Goal: Task Accomplishment & Management: Complete application form

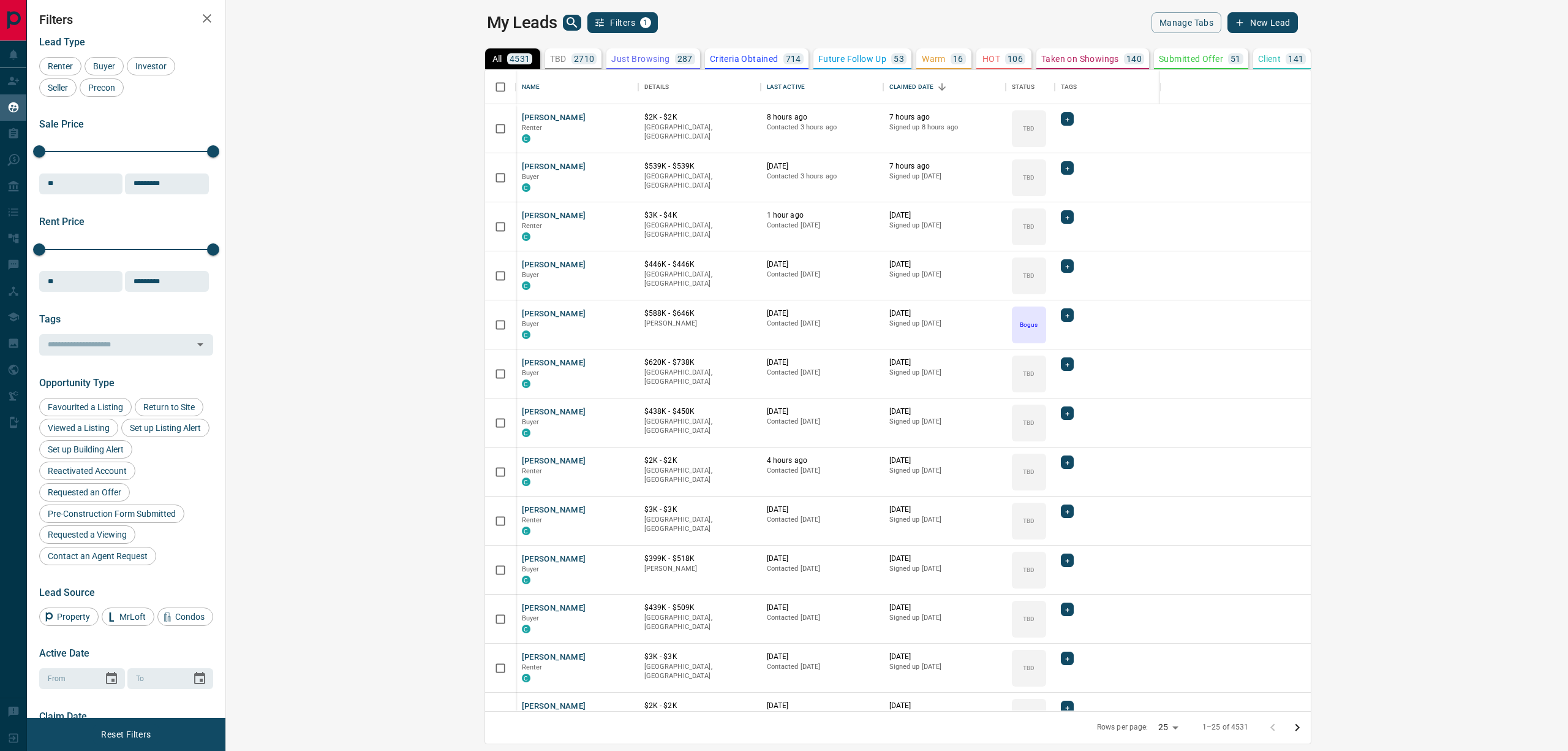
click at [565, 21] on icon "search button" at bounding box center [572, 23] width 15 height 15
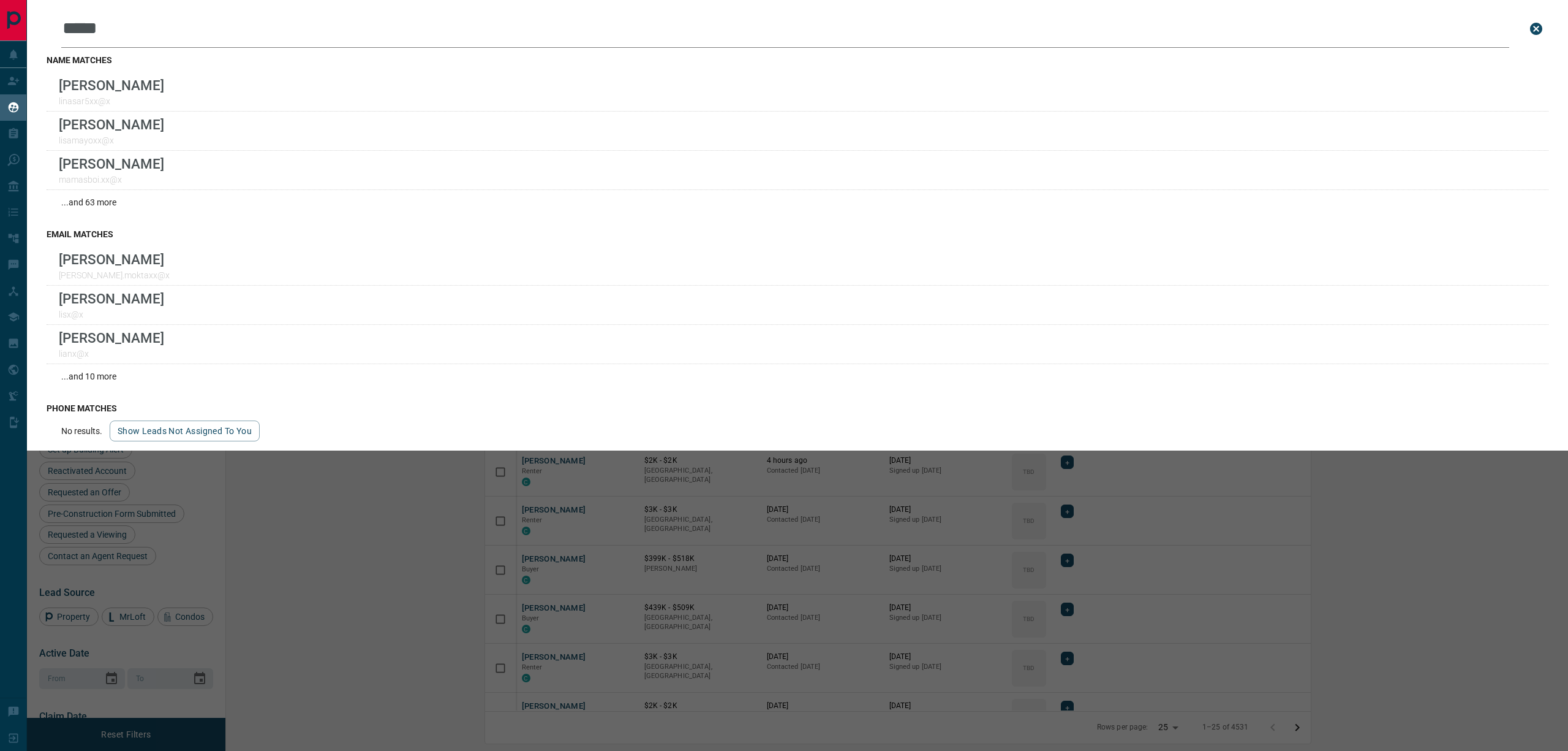
type input "****"
click at [1524, 23] on button "close search bar" at bounding box center [1536, 29] width 25 height 25
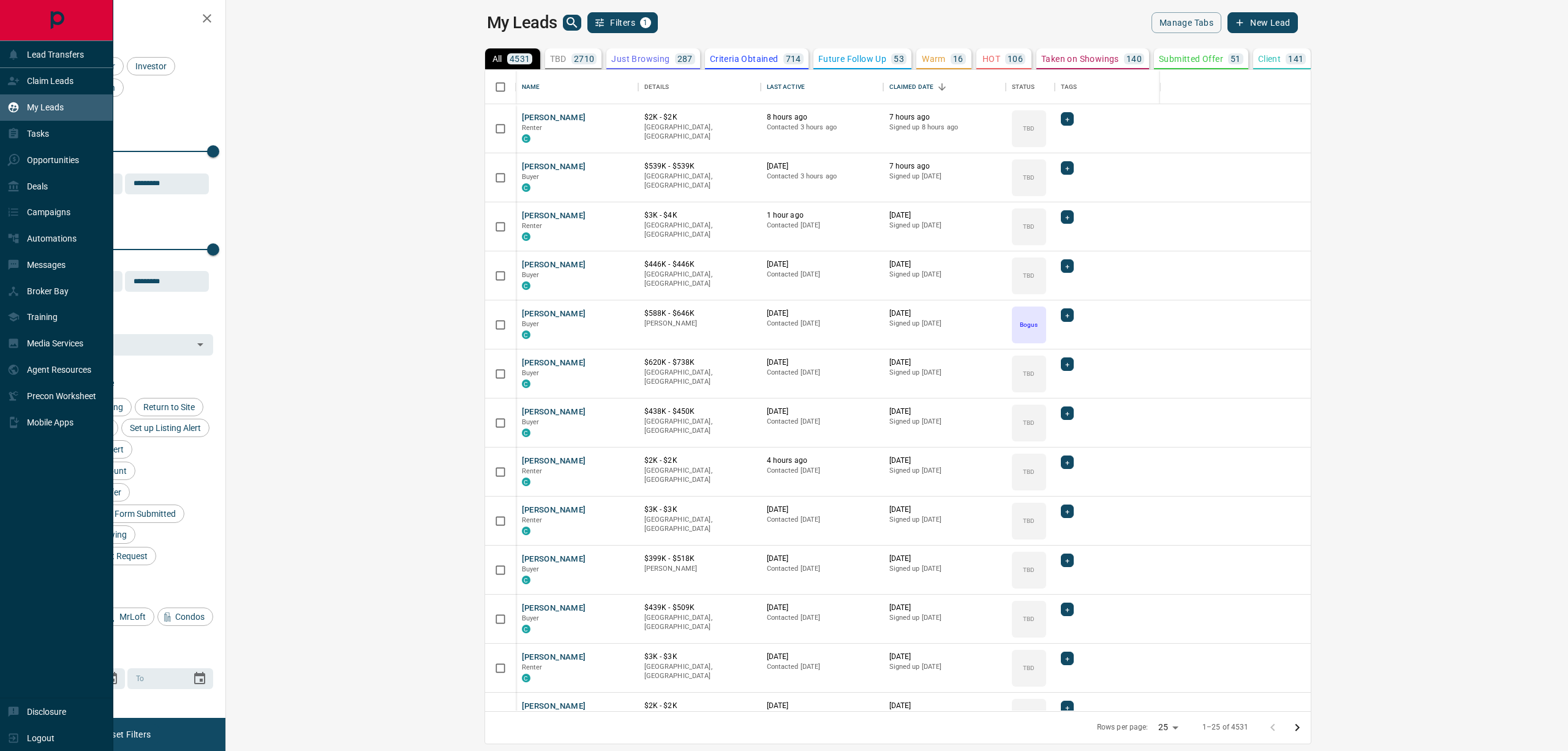
click at [16, 79] on icon at bounding box center [14, 81] width 12 height 12
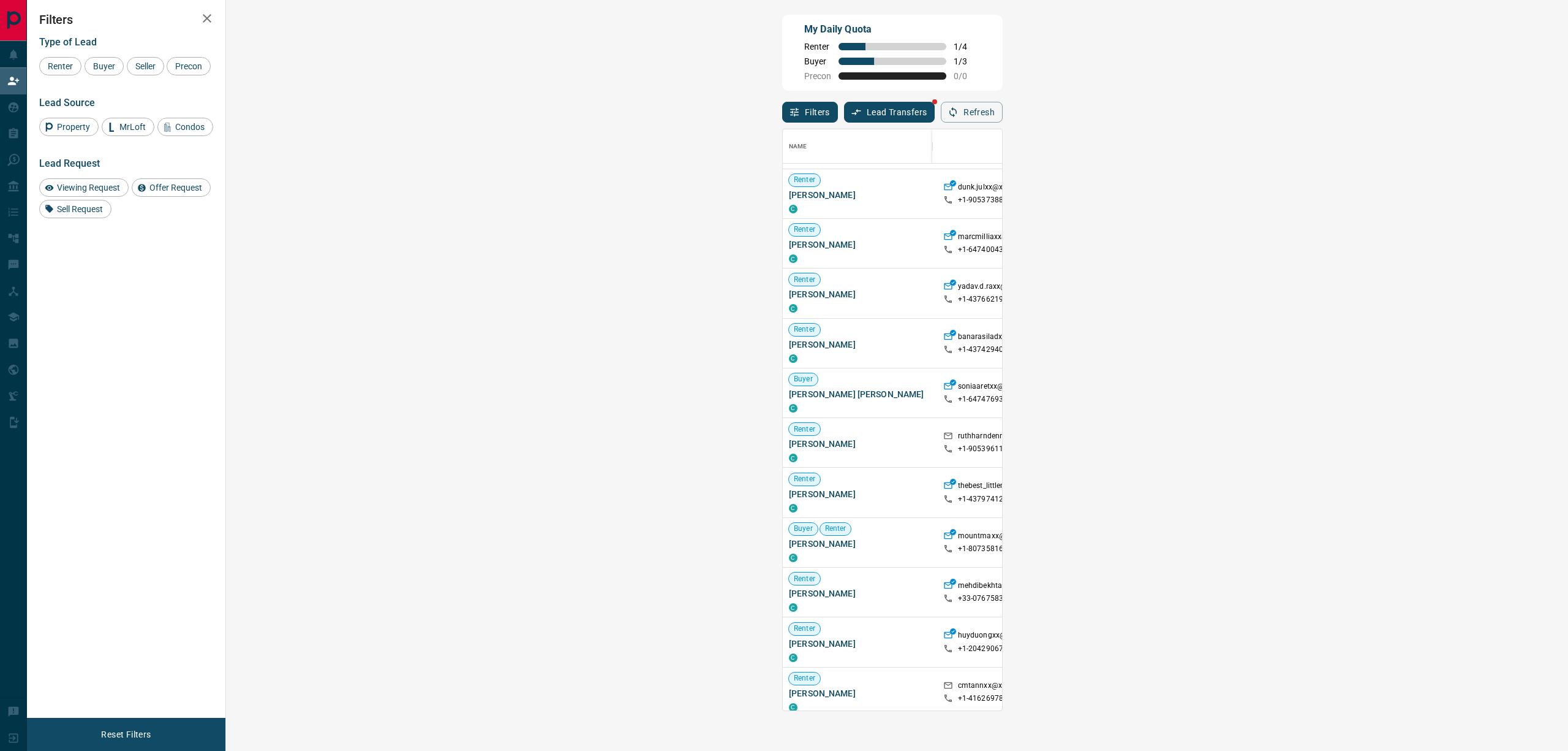
scroll to position [408, 0]
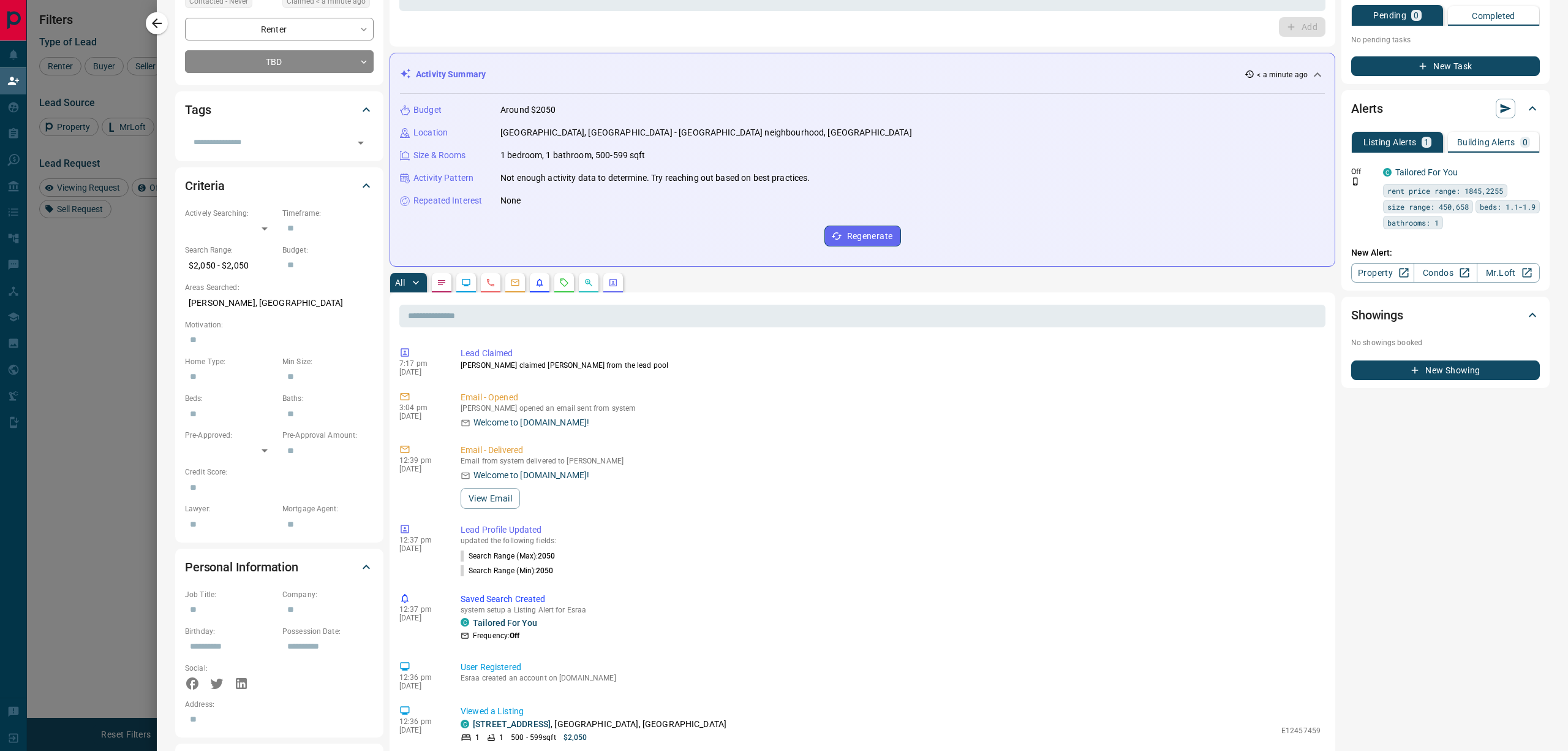
scroll to position [0, 0]
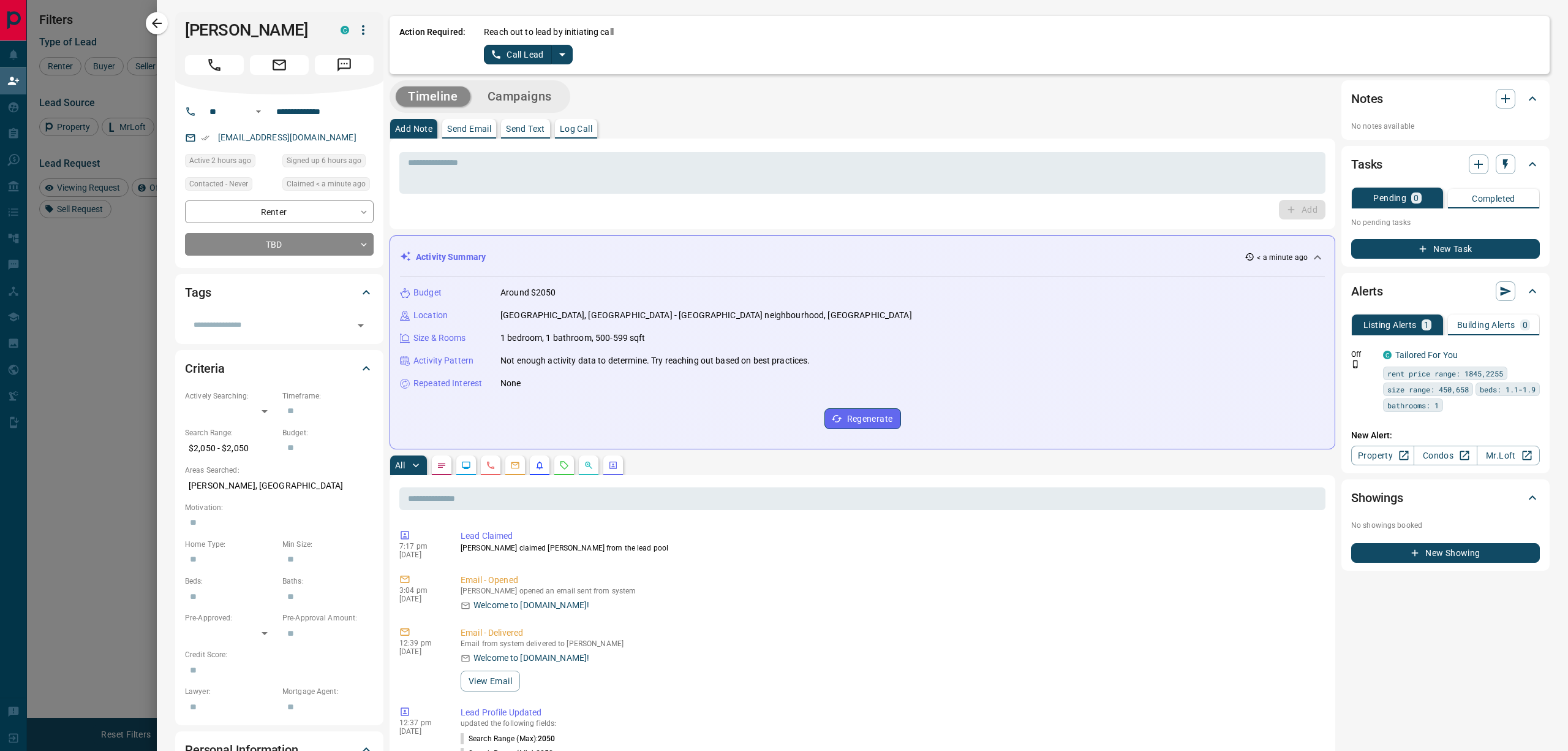
click at [567, 52] on icon "split button" at bounding box center [562, 55] width 15 height 15
click at [555, 93] on li "Log Manual Call" at bounding box center [528, 96] width 75 height 18
click at [520, 56] on button "Log Manual Call" at bounding box center [524, 54] width 81 height 20
click at [519, 57] on button "No" at bounding box center [518, 53] width 21 height 19
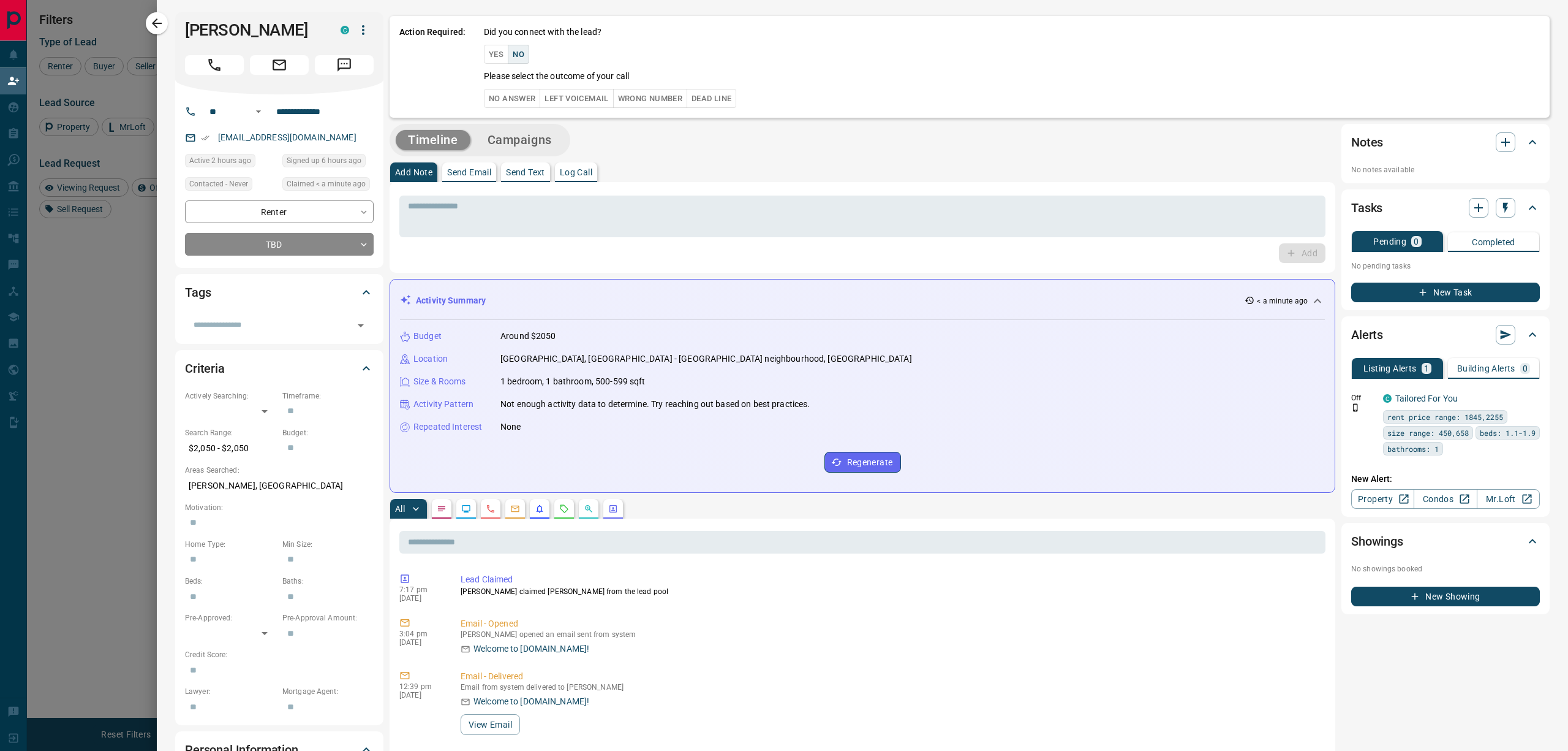
click at [513, 96] on button "No Answer" at bounding box center [512, 98] width 56 height 19
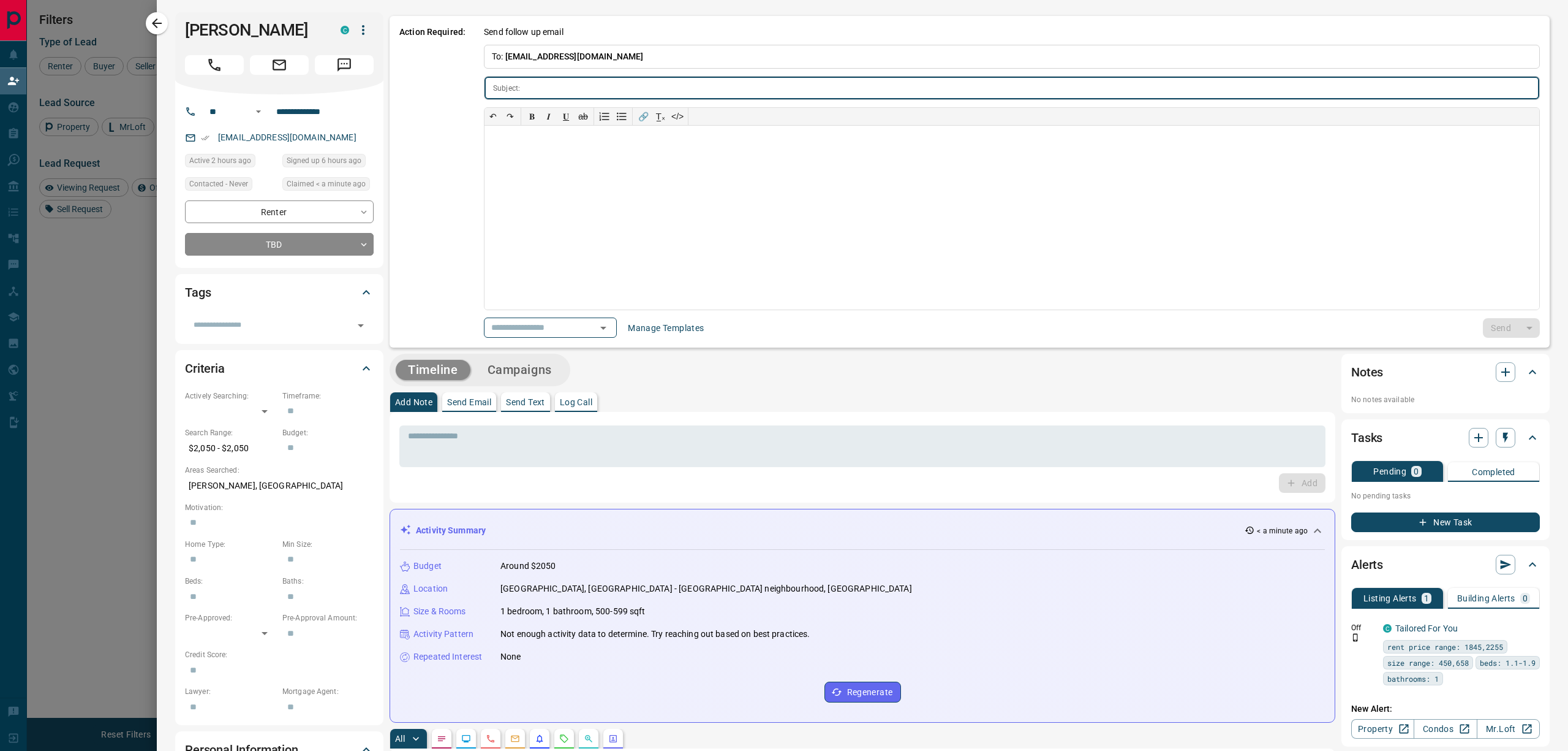
type input "**********"
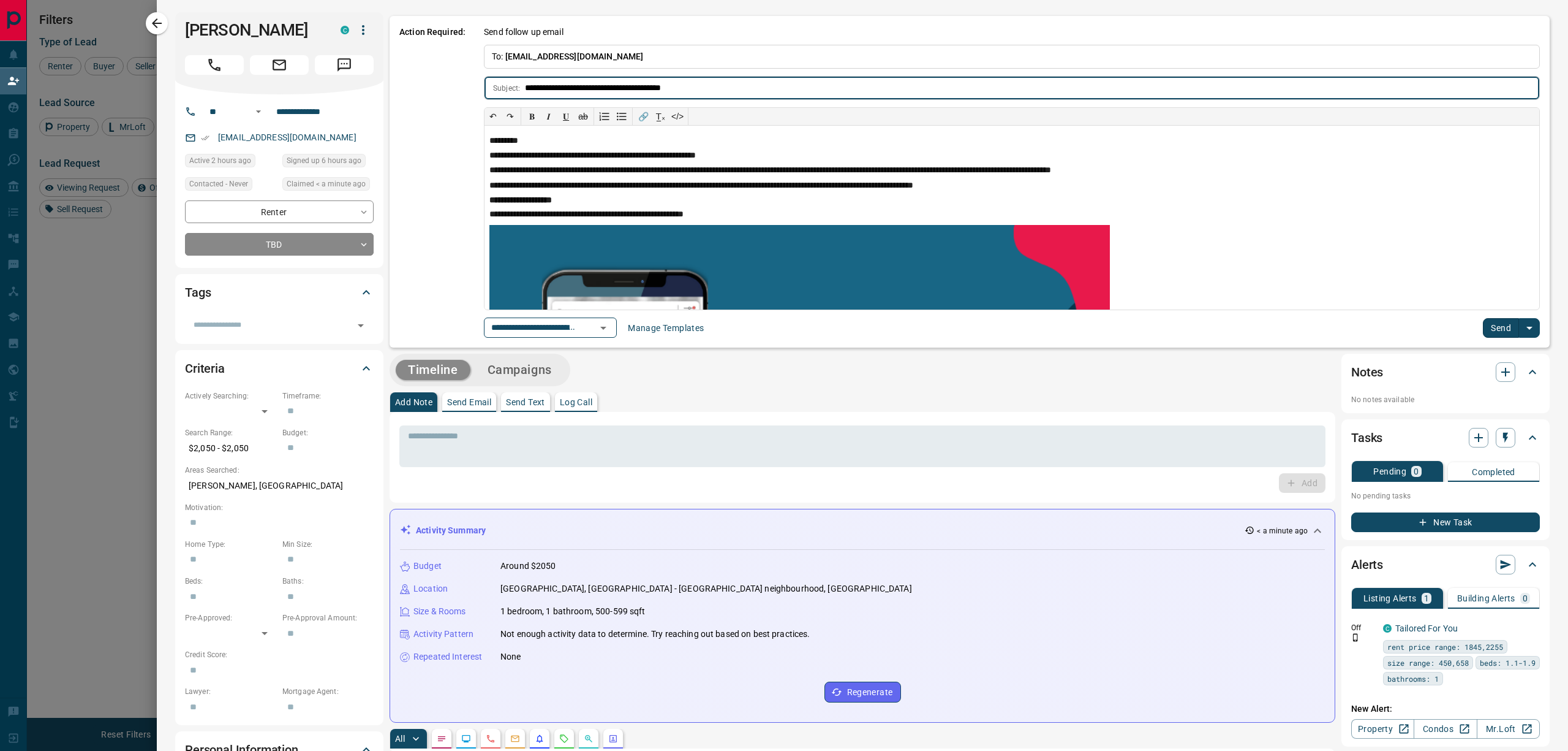
click at [610, 331] on div at bounding box center [595, 328] width 32 height 17
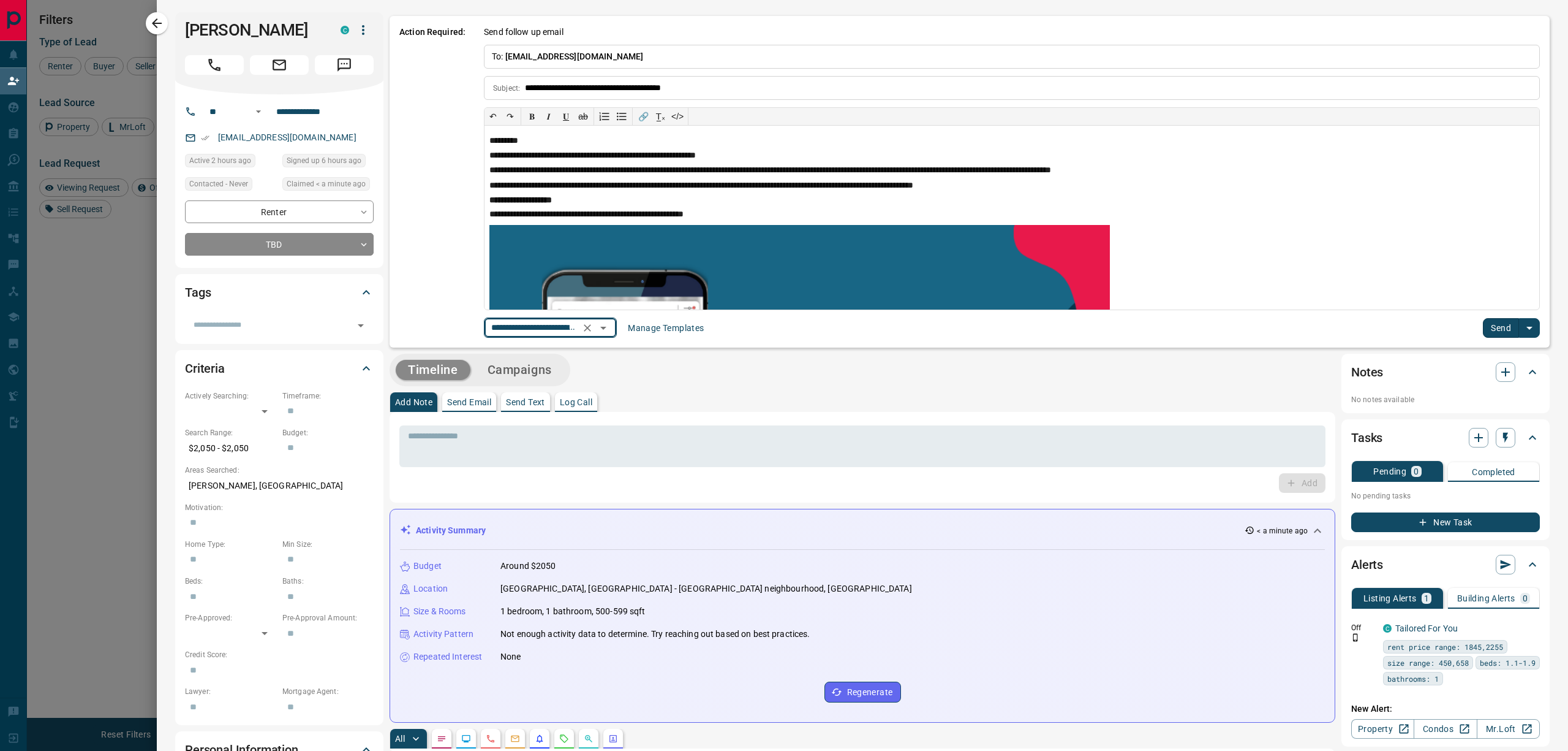
scroll to position [0, 89]
click at [617, 330] on icon "Open" at bounding box center [623, 328] width 15 height 15
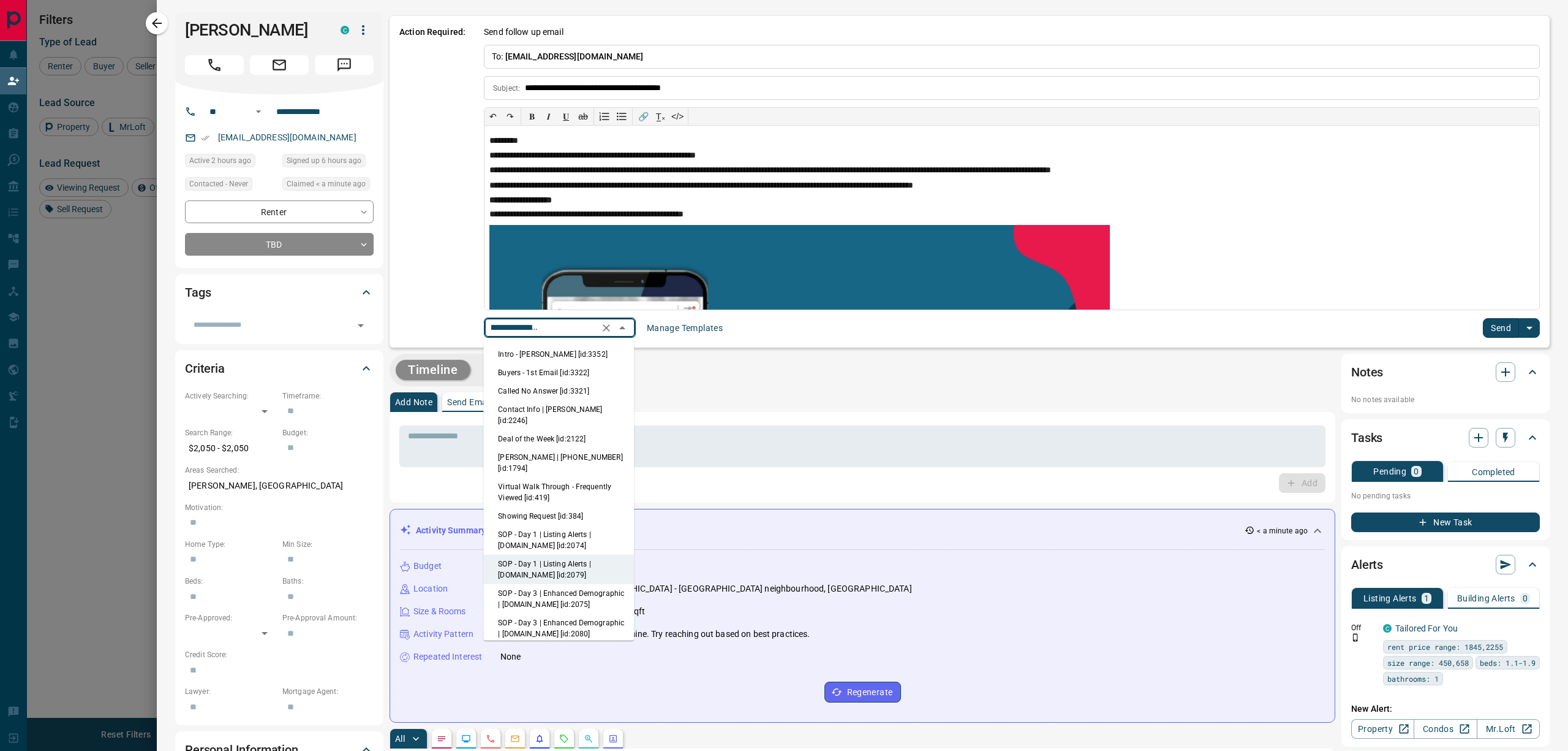
click at [583, 348] on li "Intro - [PERSON_NAME] [id:3352]" at bounding box center [559, 354] width 151 height 18
type input "**********"
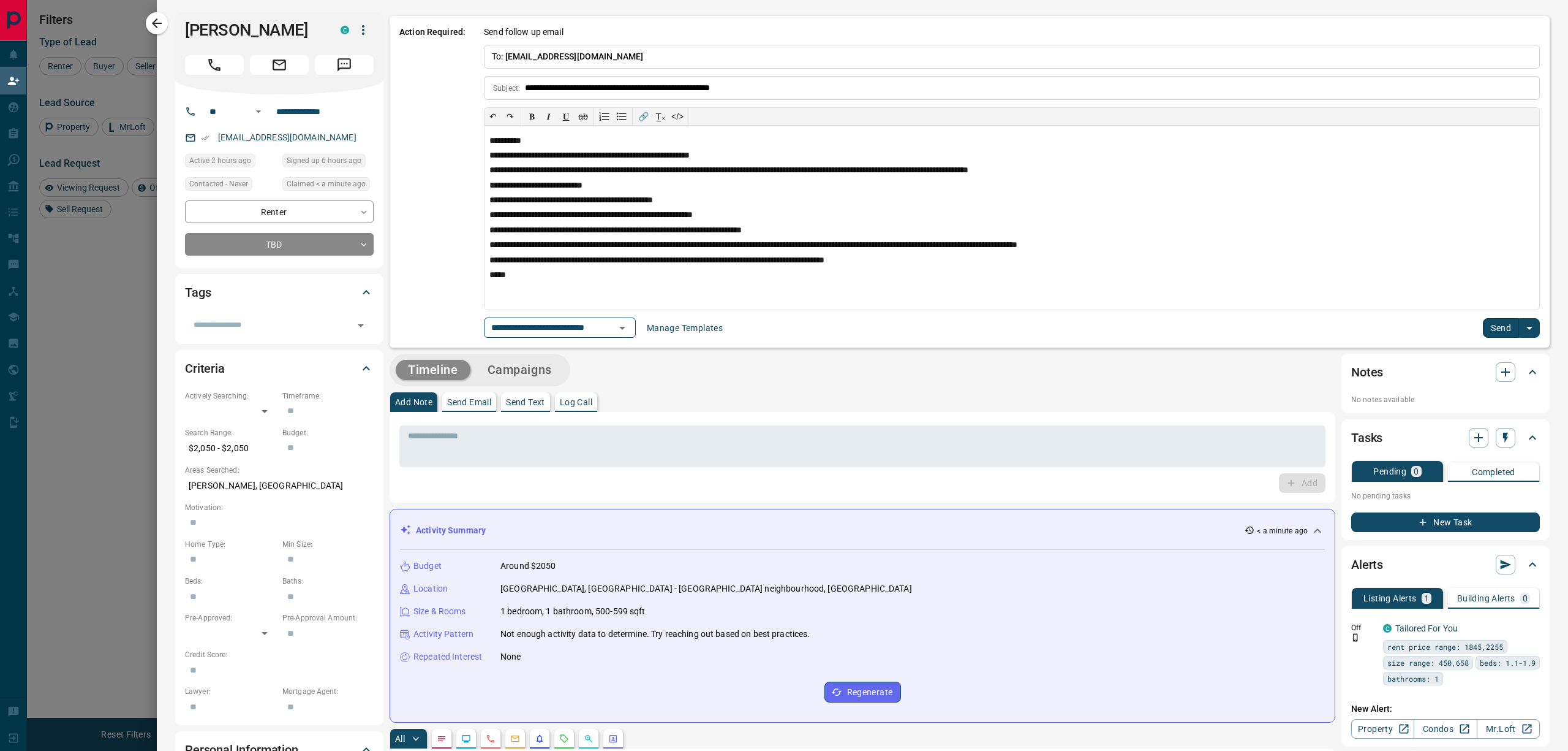
scroll to position [0, 0]
click at [1483, 324] on button "Send" at bounding box center [1501, 328] width 36 height 20
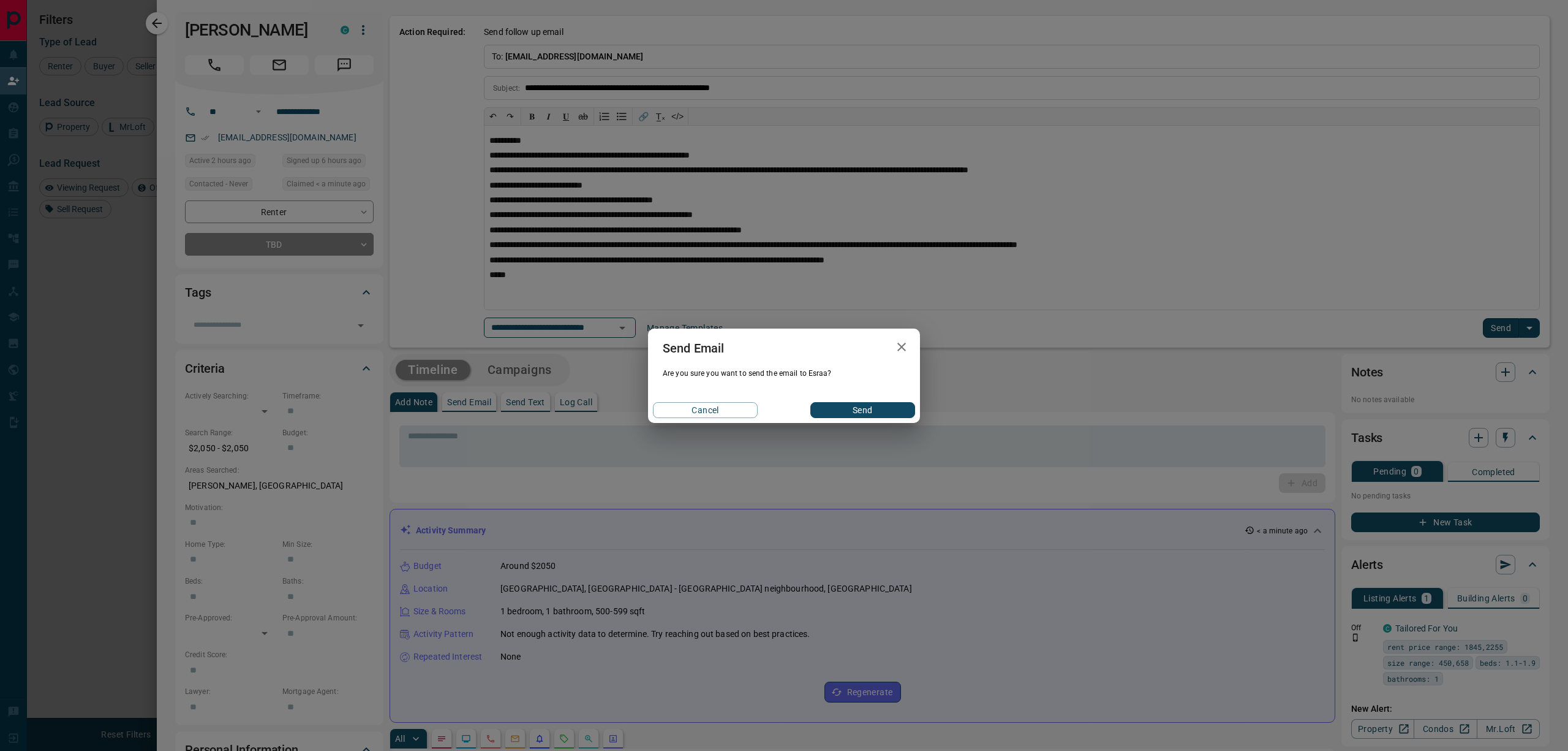
click at [839, 395] on div "Send Email Are you sure you want to send the email to Esraa? Cancel Send" at bounding box center [784, 375] width 272 height 94
click at [842, 402] on button "Send" at bounding box center [862, 410] width 105 height 16
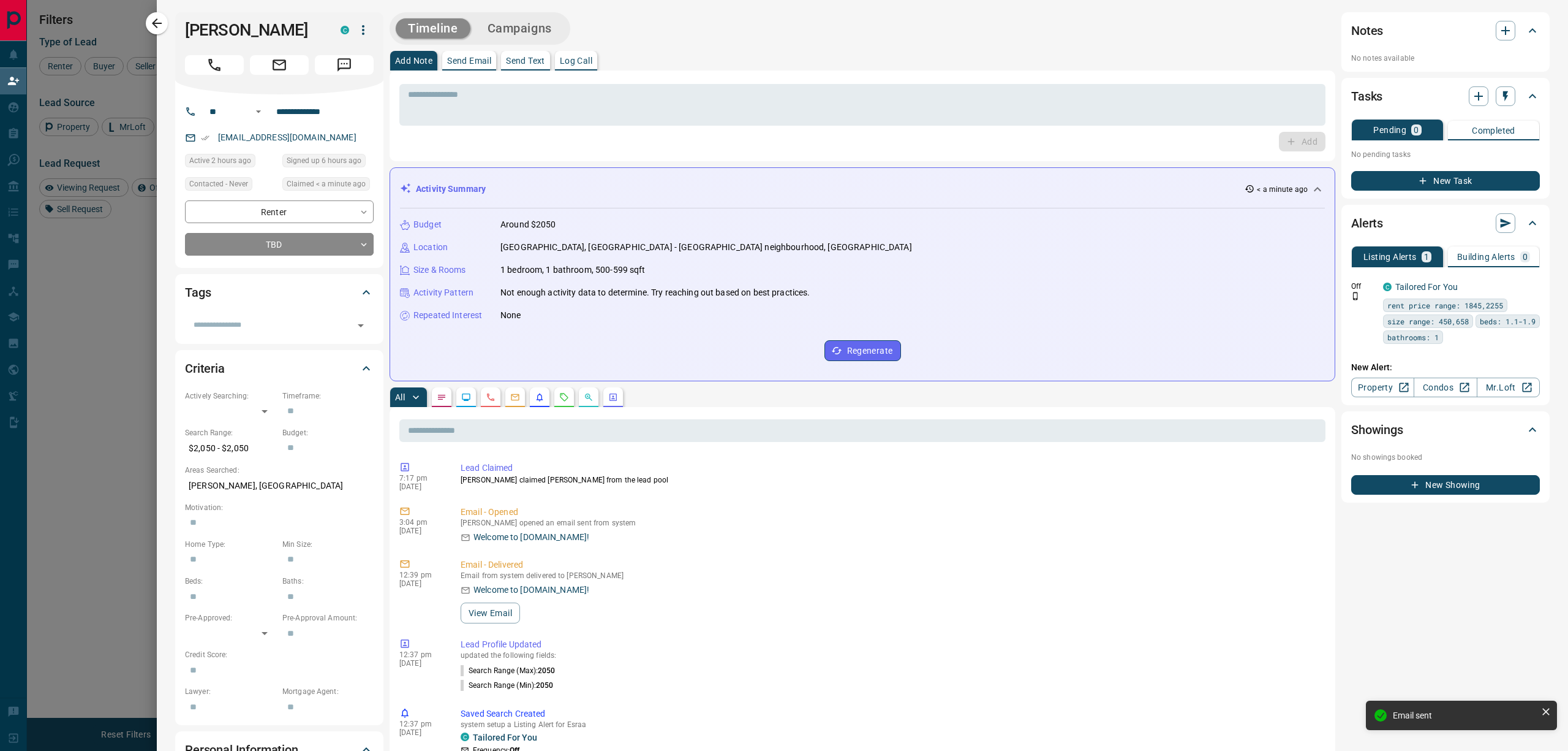
click at [154, 22] on icon "button" at bounding box center [157, 23] width 10 height 10
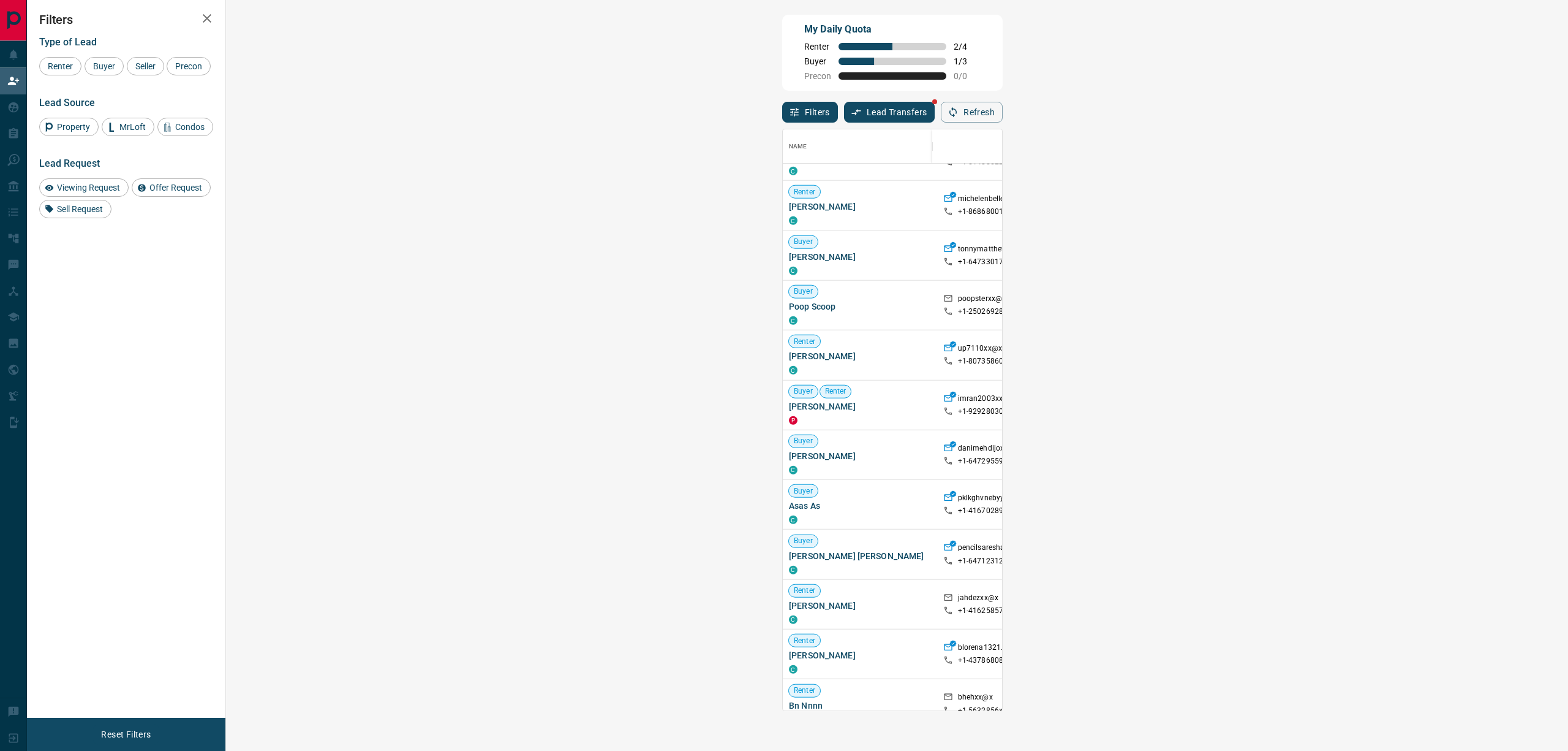
scroll to position [3052, 0]
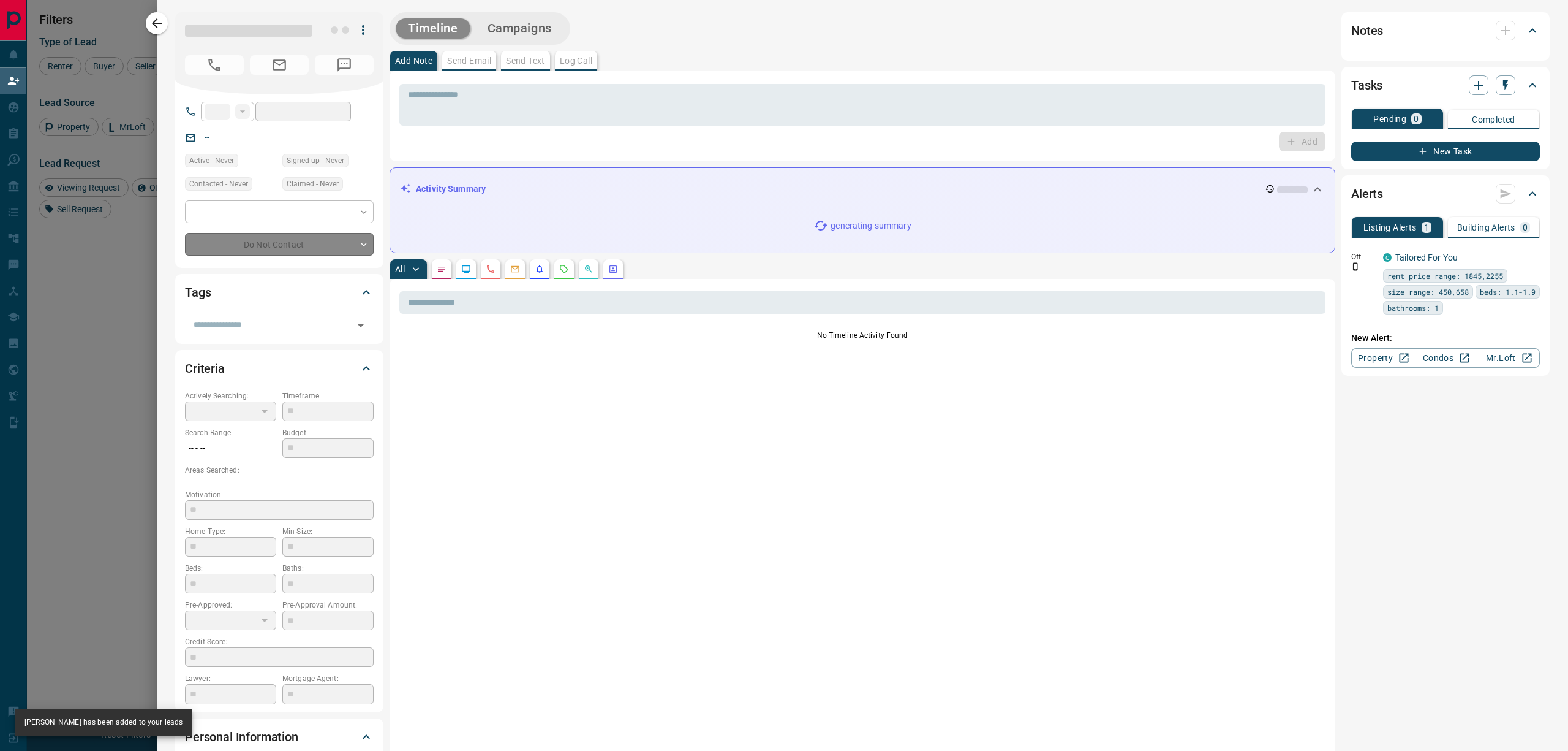
type input "**"
type input "**********"
type input "**"
type input "*"
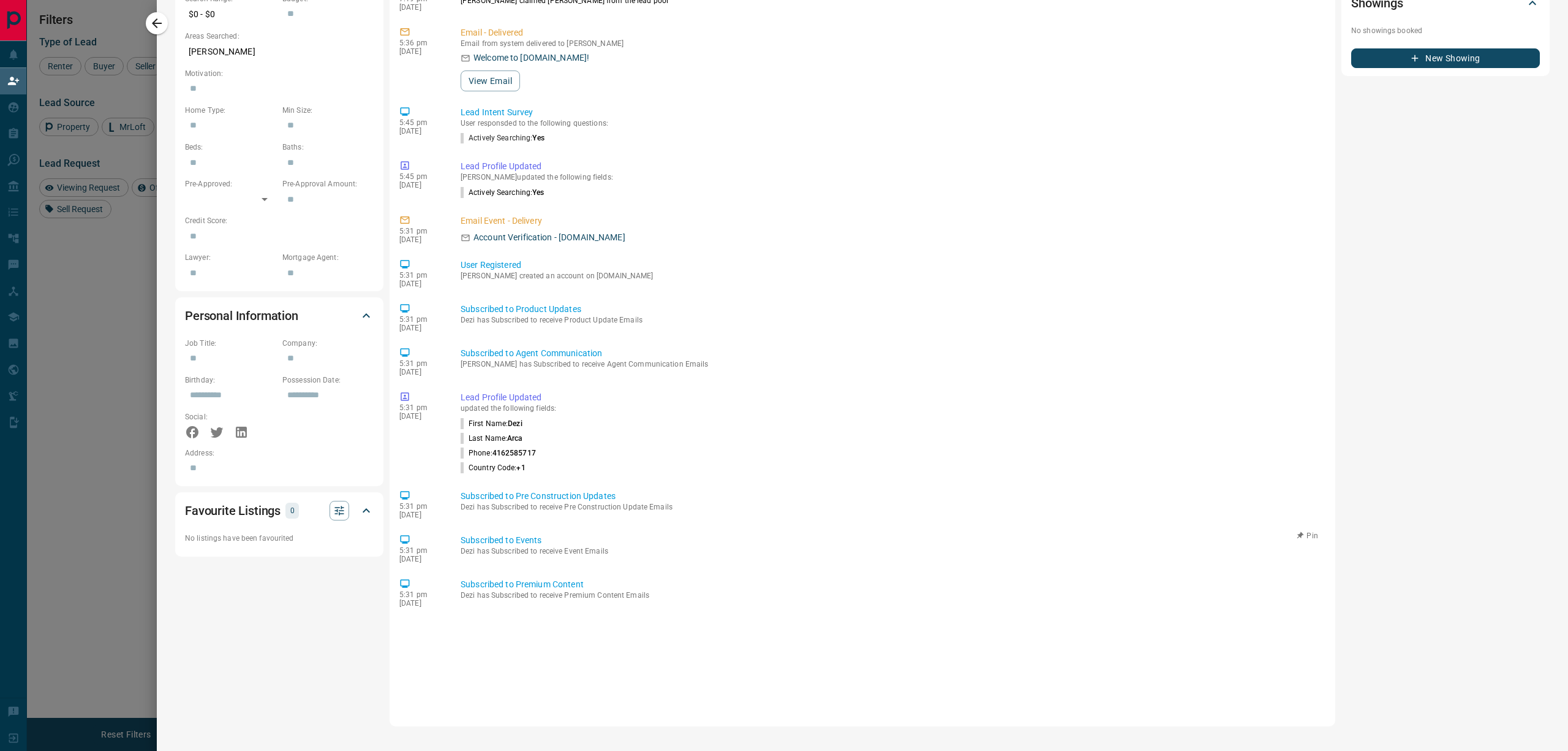
scroll to position [26, 0]
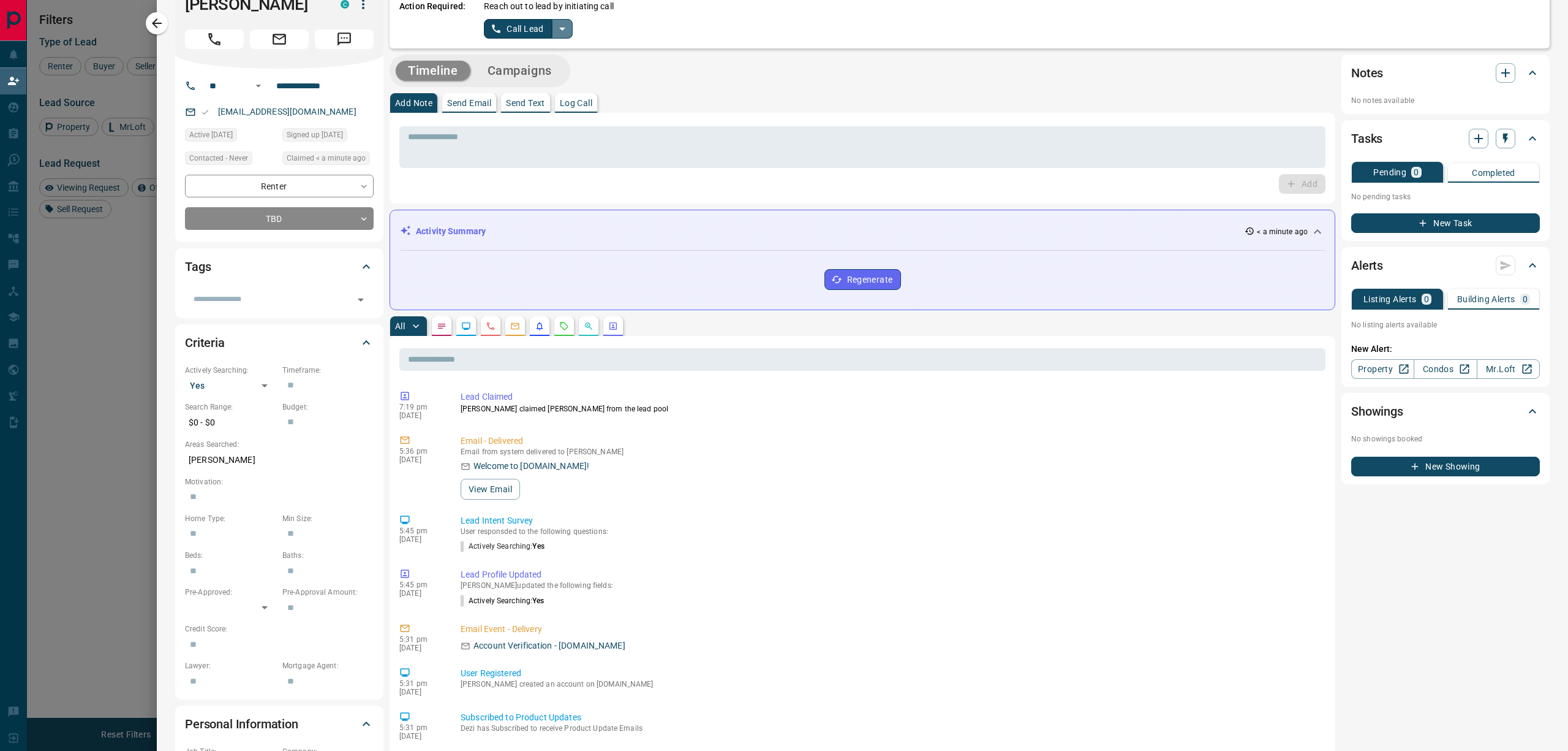
click at [562, 35] on button "split button" at bounding box center [562, 29] width 21 height 20
click at [533, 69] on li "Log Manual Call" at bounding box center [528, 71] width 75 height 18
click at [513, 35] on button "Log Manual Call" at bounding box center [524, 29] width 81 height 20
click at [520, 26] on button "No" at bounding box center [518, 28] width 21 height 19
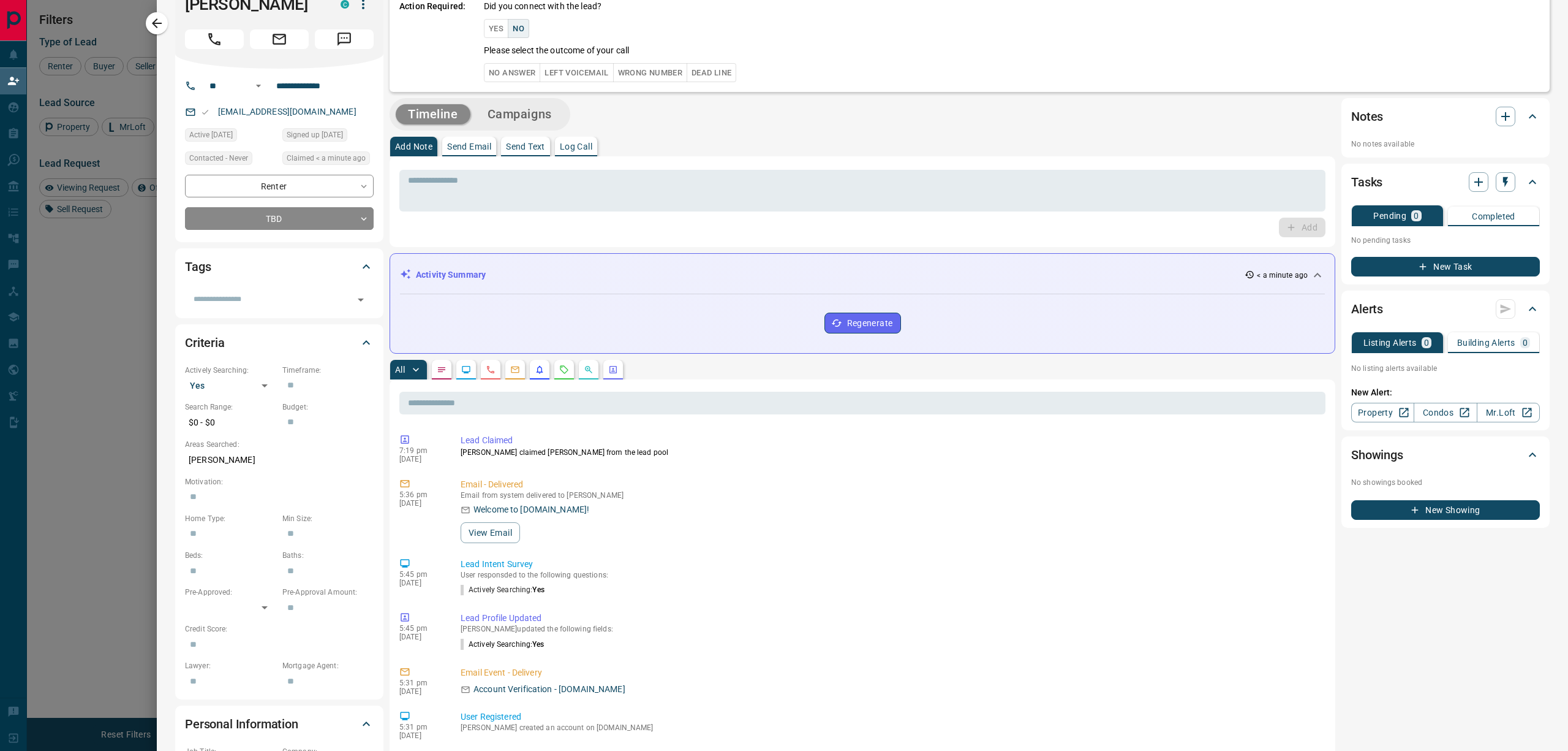
click at [518, 61] on div "Did you connect with the lead? Yes No Please select the outcome of your call No…" at bounding box center [1012, 41] width 1056 height 82
click at [517, 70] on button "No Answer" at bounding box center [512, 72] width 56 height 19
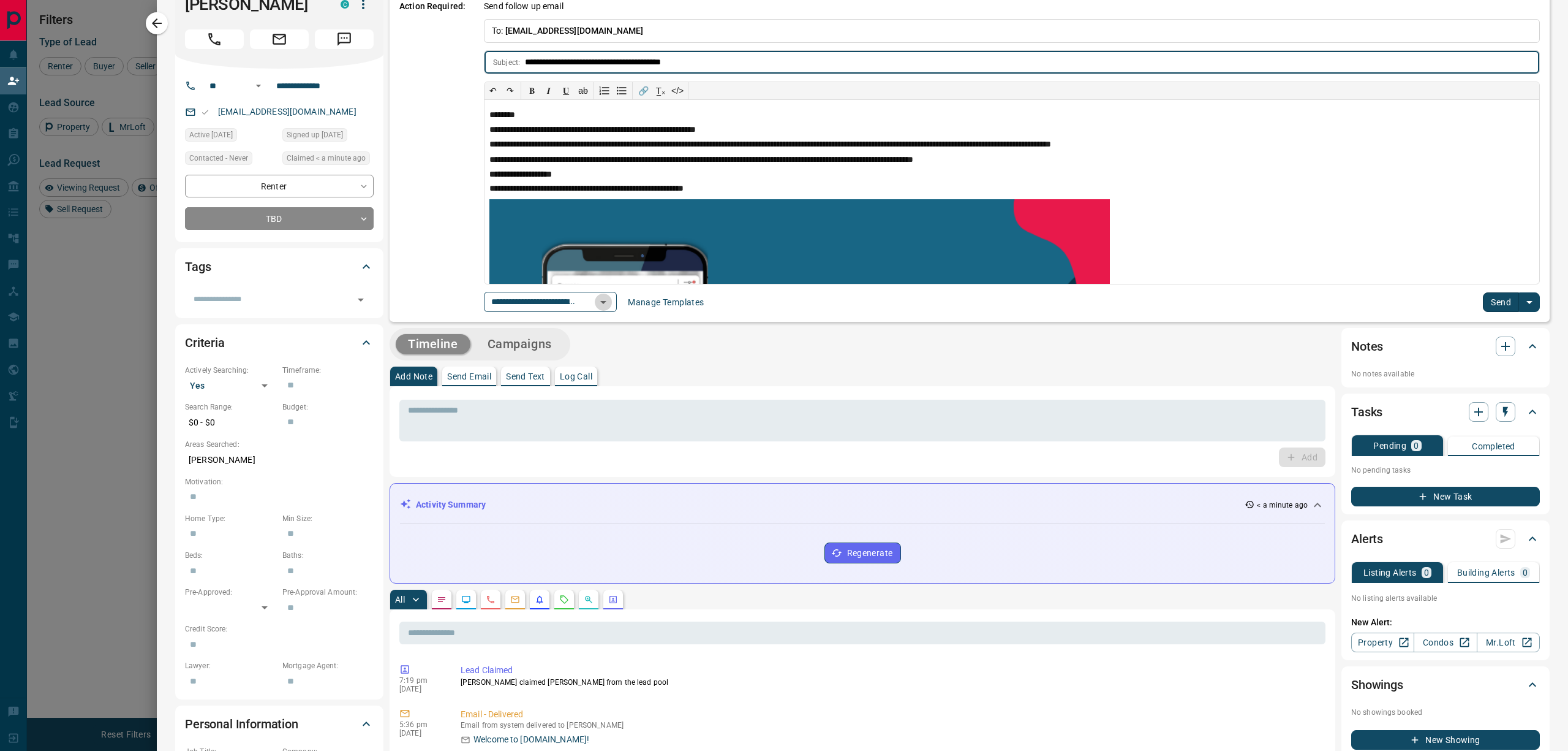
click at [610, 301] on icon "Open" at bounding box center [604, 302] width 15 height 15
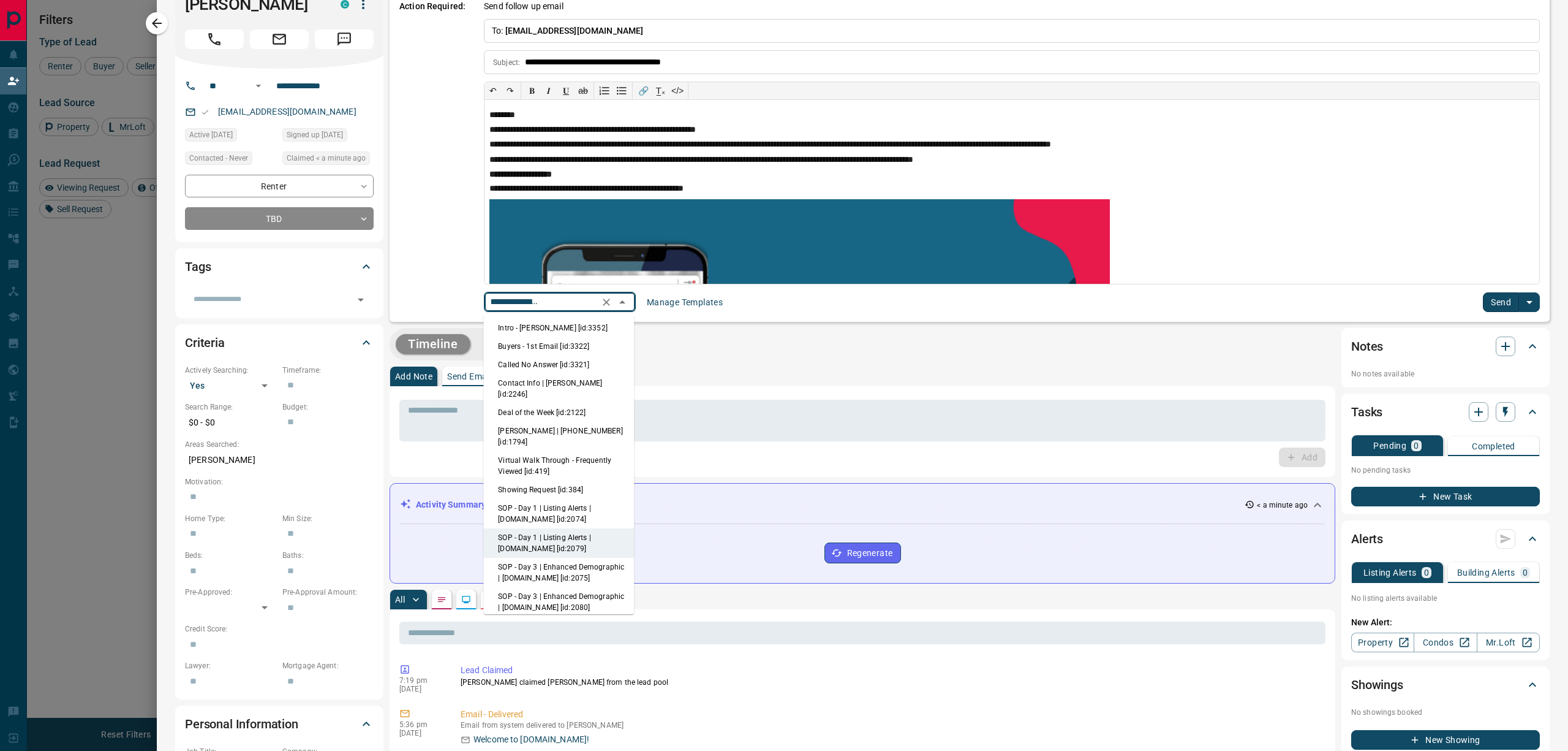
click at [557, 329] on li "Intro - [PERSON_NAME] [id:3352]" at bounding box center [559, 328] width 151 height 18
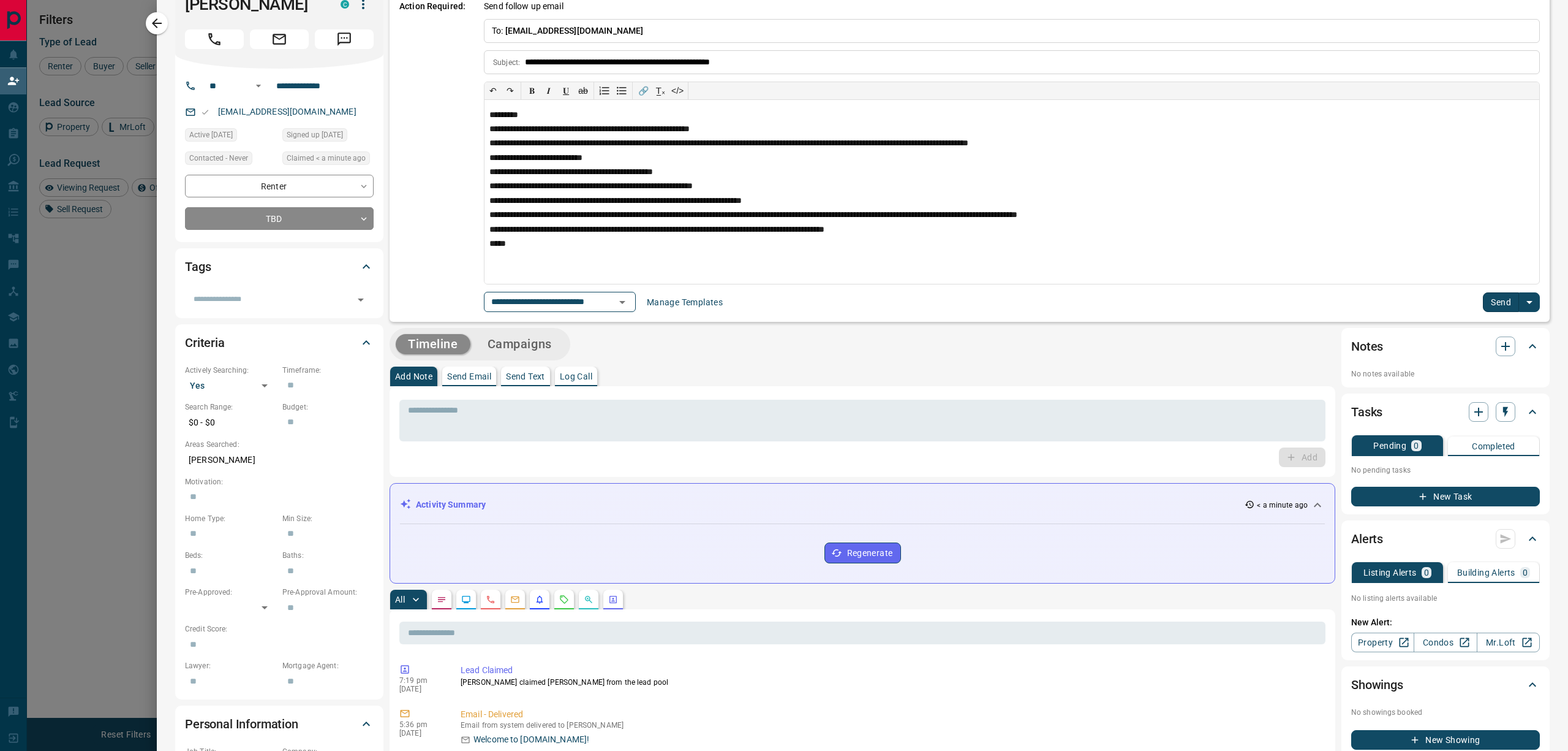
type input "**********"
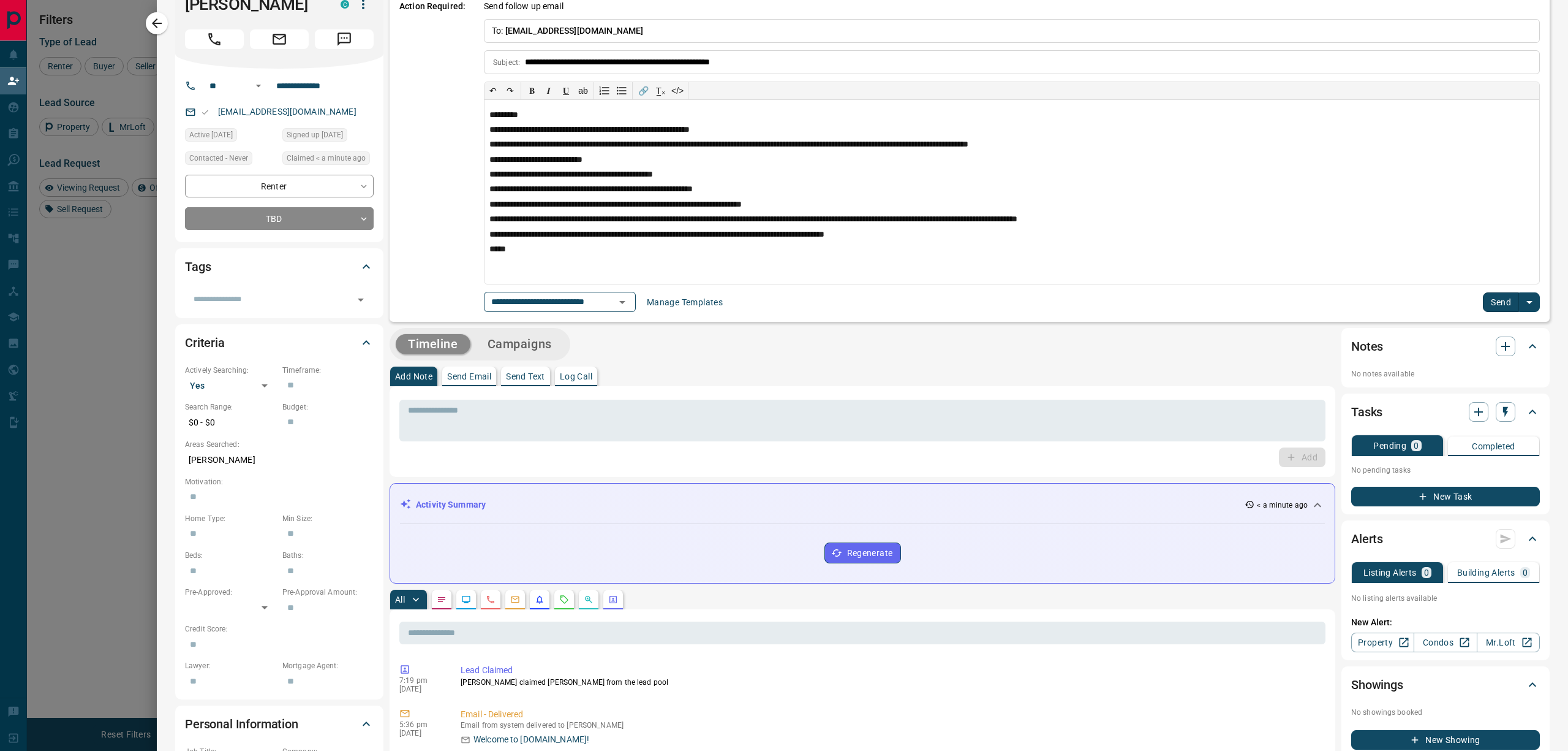
scroll to position [0, 0]
click at [1468, 297] on div "**********" at bounding box center [1012, 301] width 1056 height 20
click at [1483, 304] on button "Send" at bounding box center [1501, 302] width 36 height 20
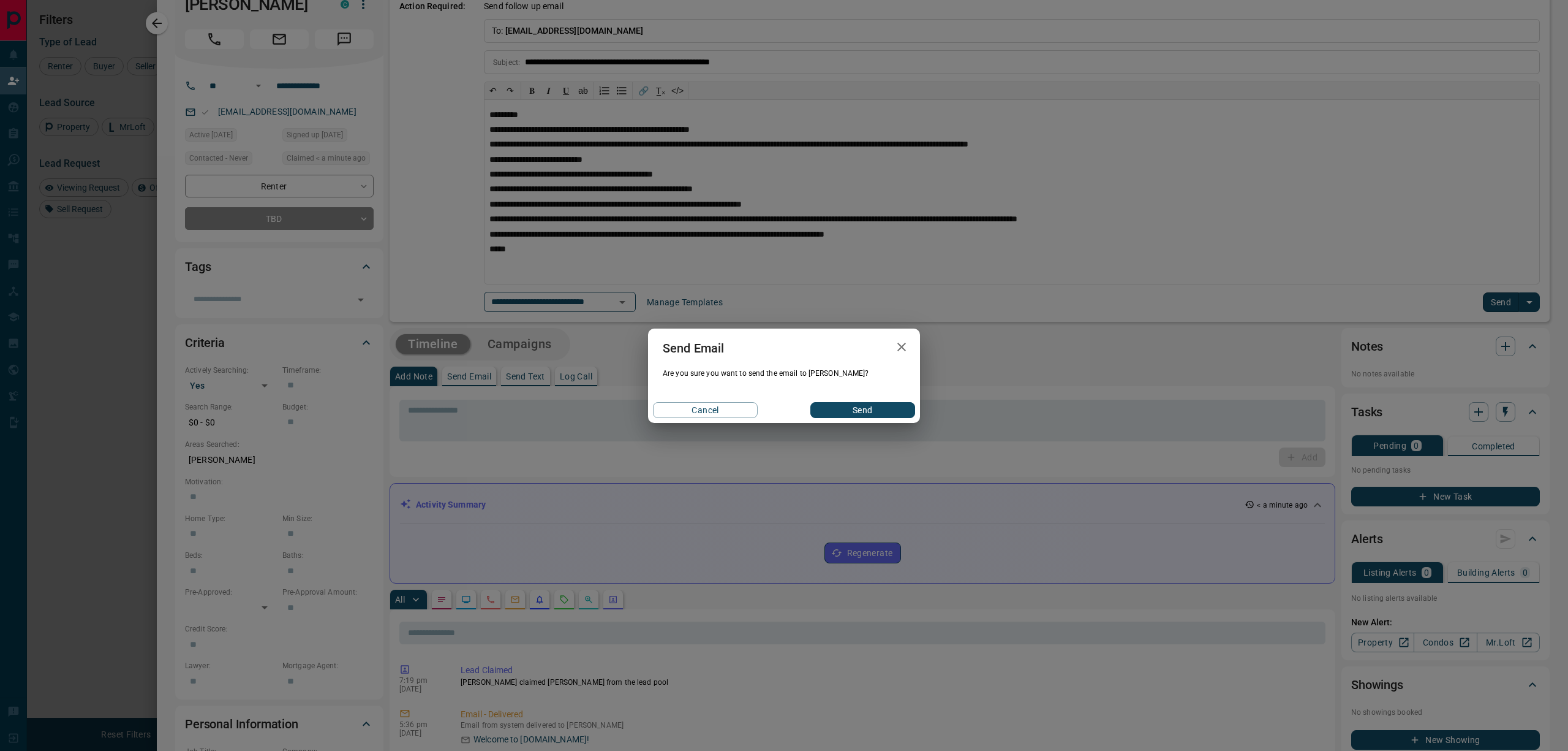
click at [861, 409] on button "Send" at bounding box center [862, 410] width 105 height 16
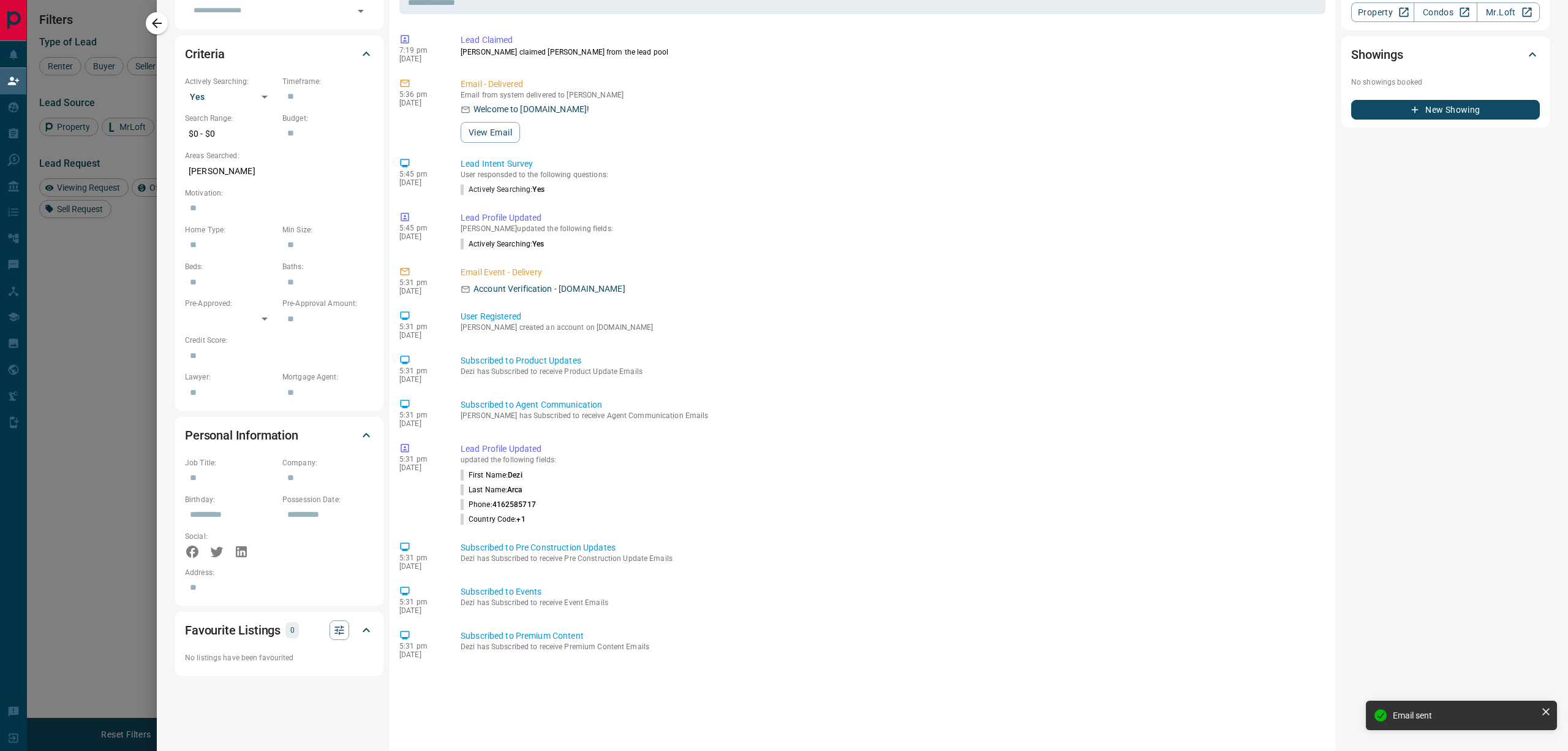
scroll to position [285, 0]
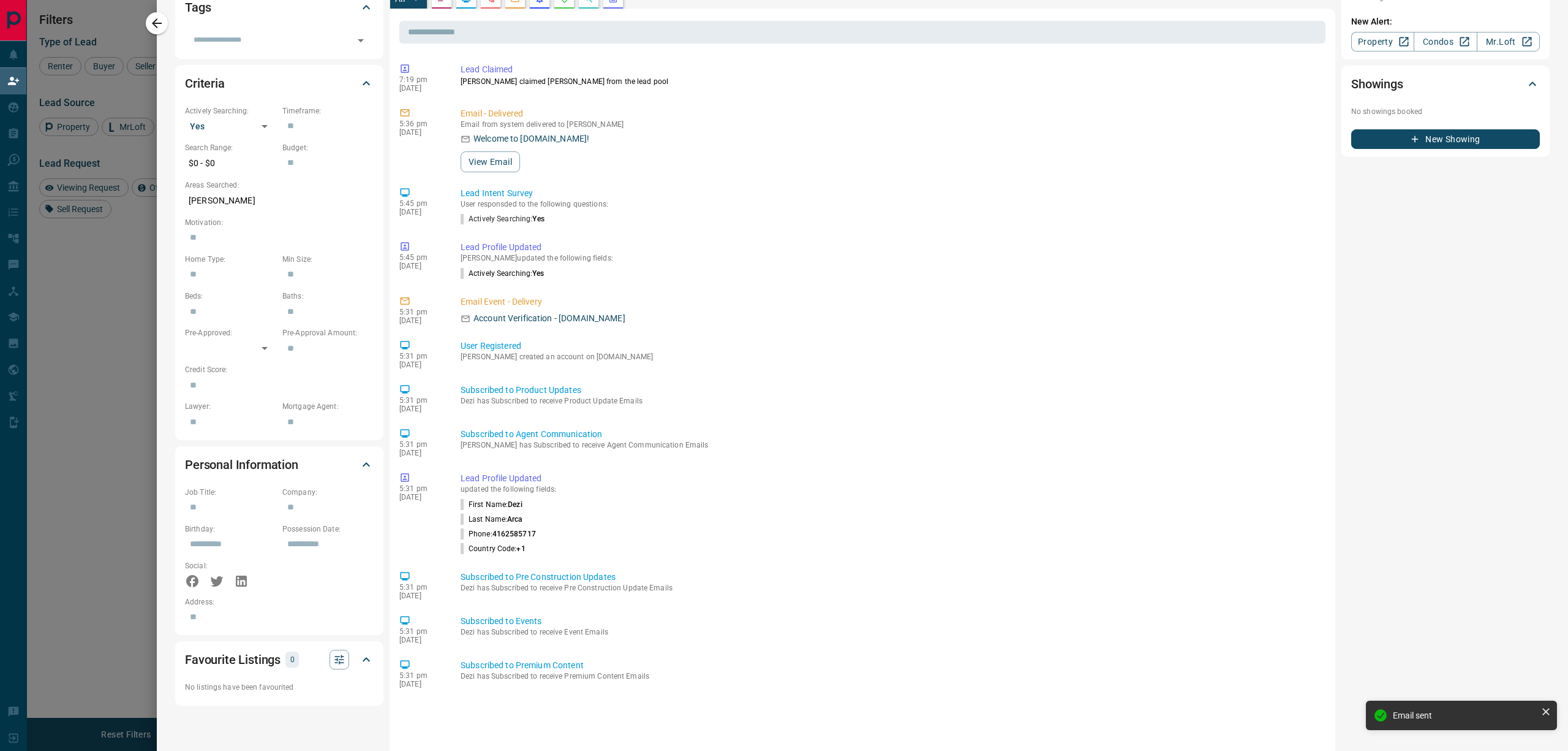
drag, startPoint x: 160, startPoint y: 21, endPoint x: 491, endPoint y: 255, distance: 405.4
click at [160, 21] on icon "button" at bounding box center [157, 23] width 15 height 15
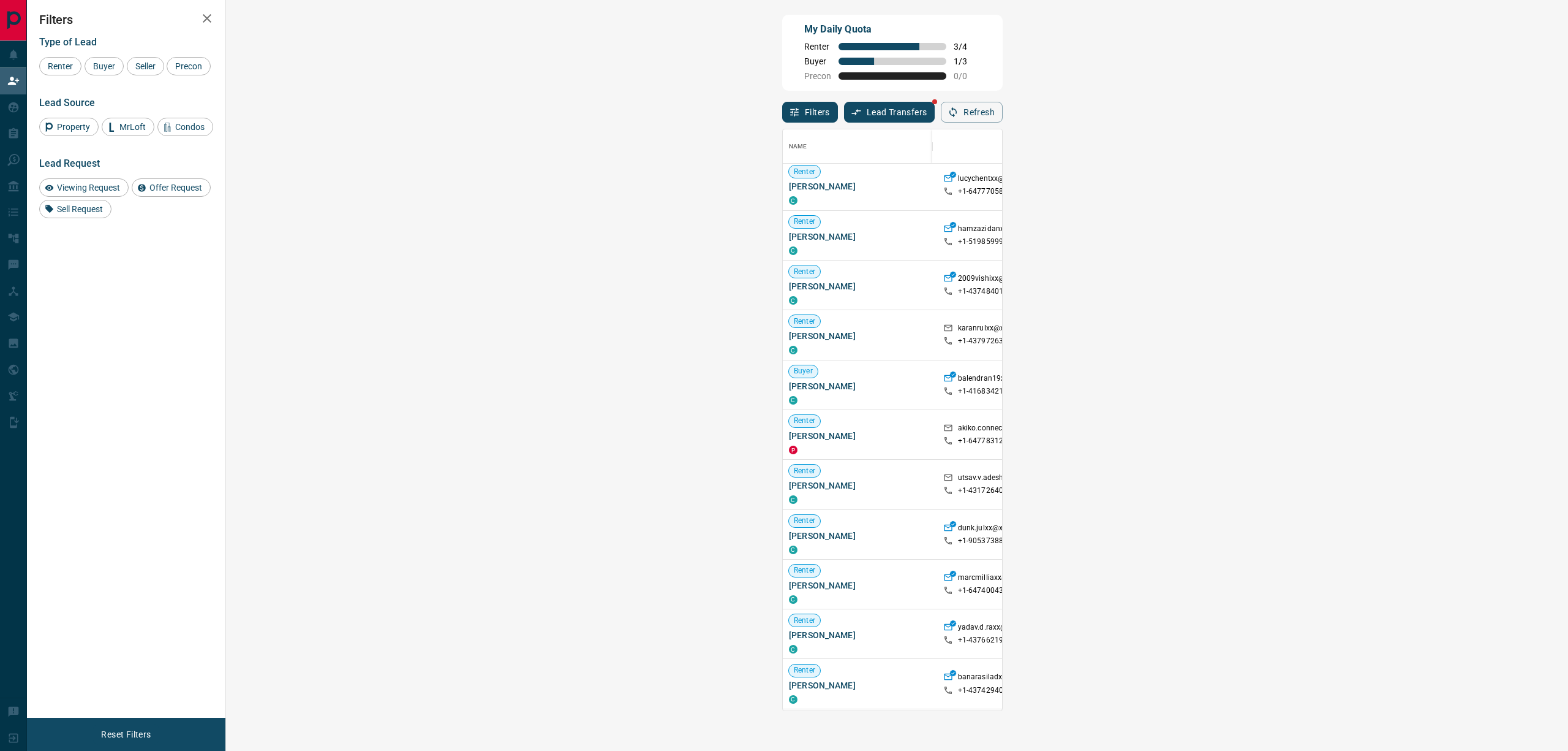
scroll to position [81, 0]
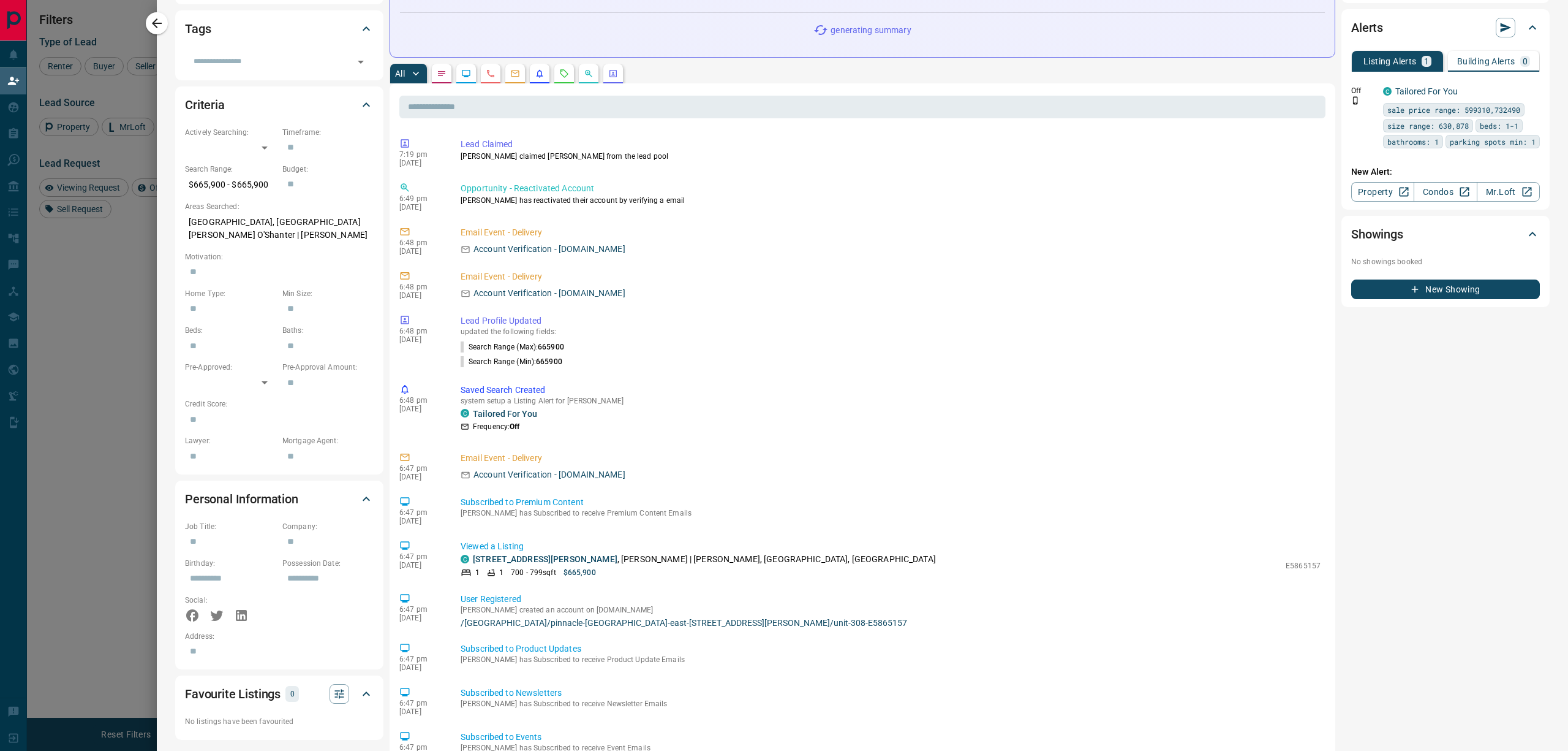
scroll to position [0, 0]
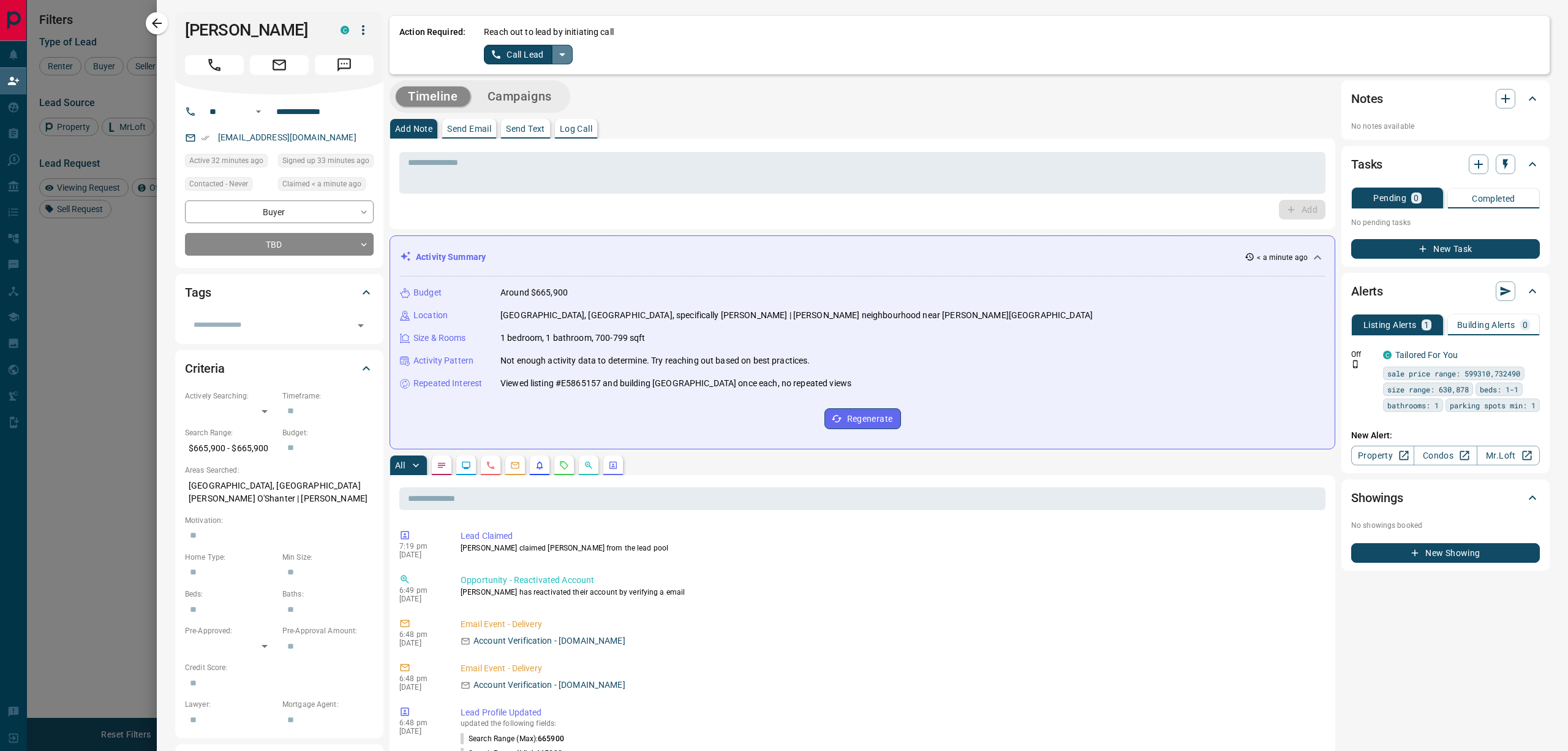
click at [565, 52] on icon "split button" at bounding box center [562, 55] width 15 height 15
click at [550, 90] on li "Log Manual Call" at bounding box center [528, 96] width 75 height 18
click at [525, 44] on button "Log Manual Call" at bounding box center [524, 54] width 81 height 20
click at [525, 60] on button "No" at bounding box center [518, 53] width 21 height 19
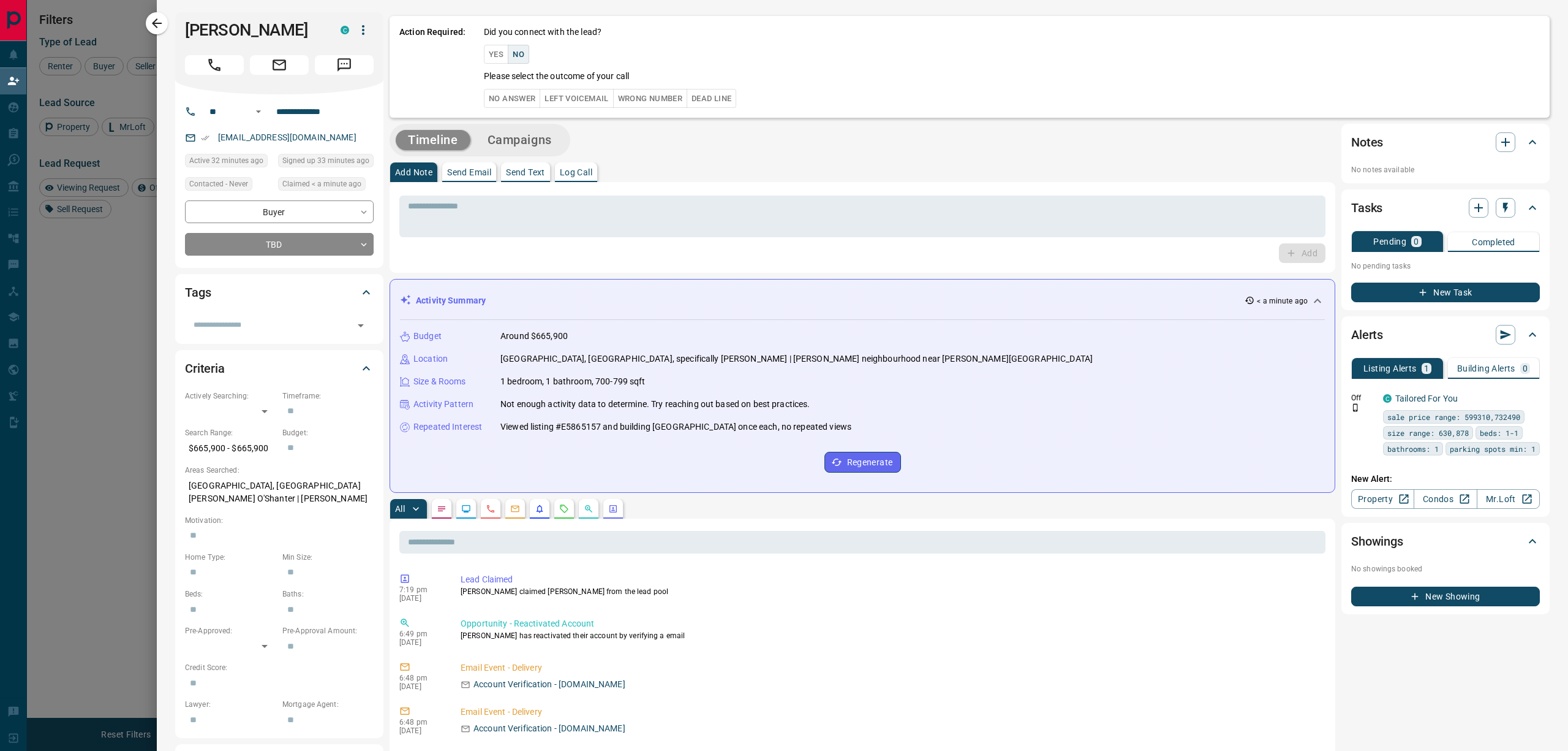
click at [527, 90] on button "No Answer" at bounding box center [512, 98] width 56 height 19
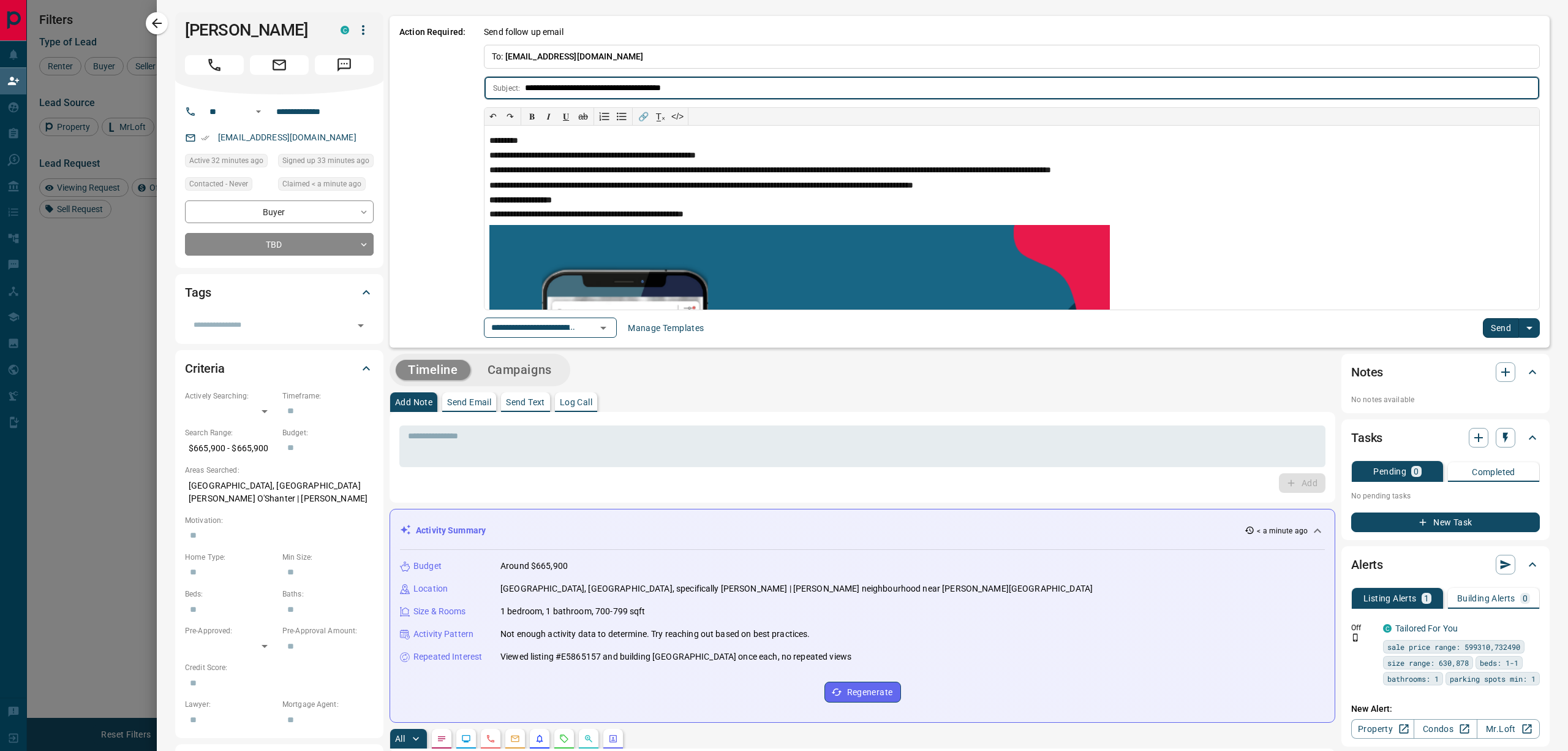
click at [610, 328] on icon "Open" at bounding box center [604, 328] width 15 height 15
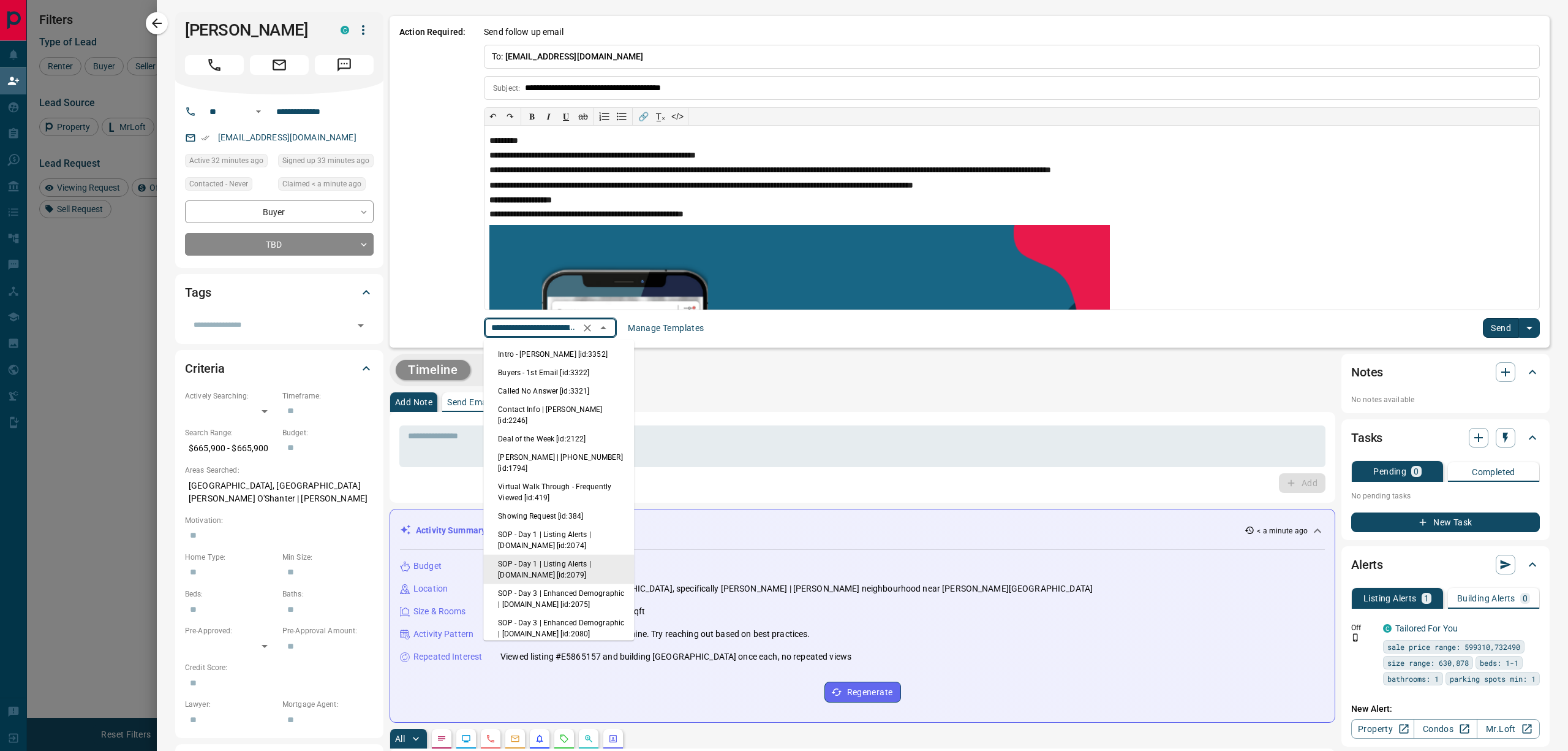
scroll to position [0, 89]
click at [565, 353] on li "Intro - [PERSON_NAME] [id:3352]" at bounding box center [559, 354] width 151 height 18
type input "**********"
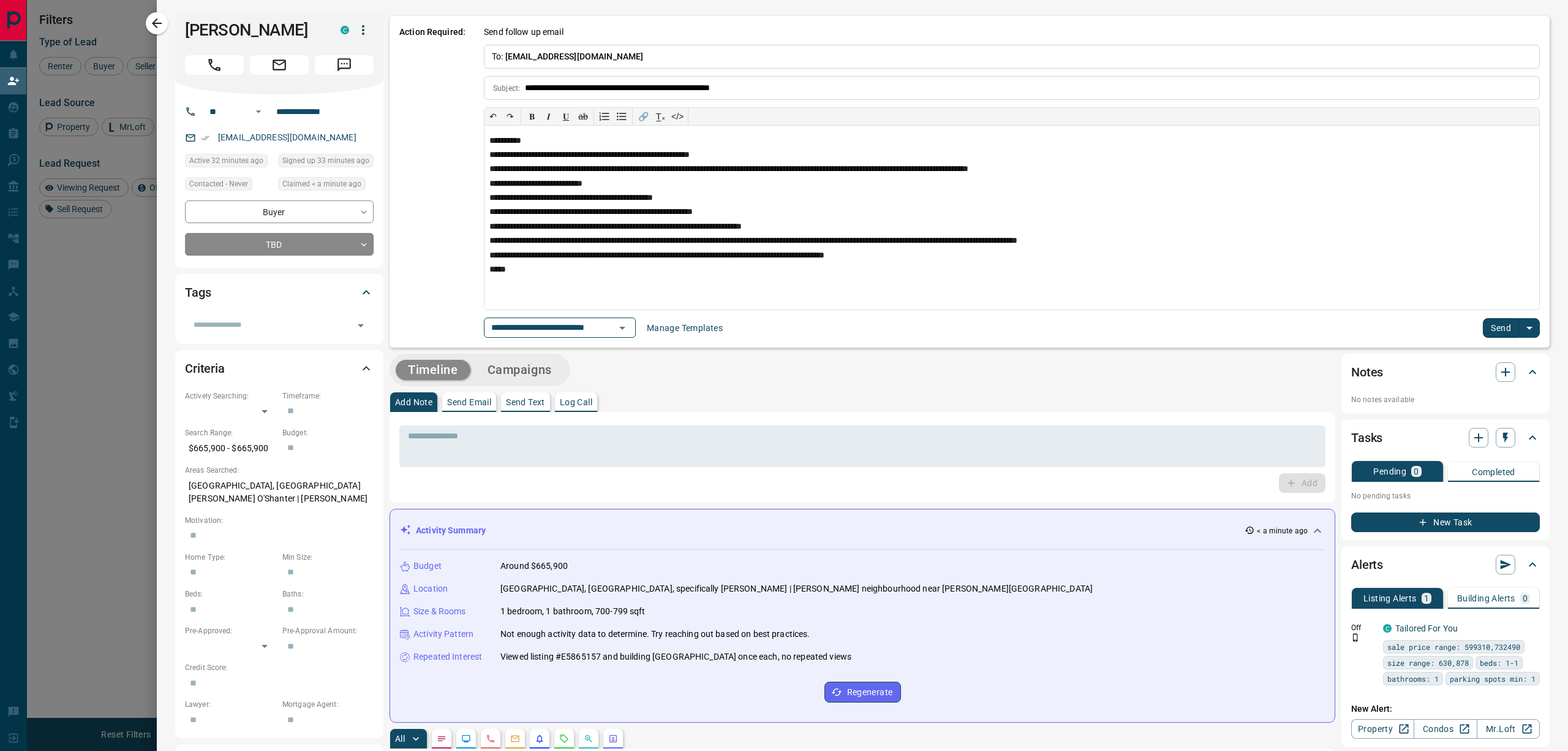
scroll to position [0, 0]
click at [1483, 331] on button "Send" at bounding box center [1501, 328] width 36 height 20
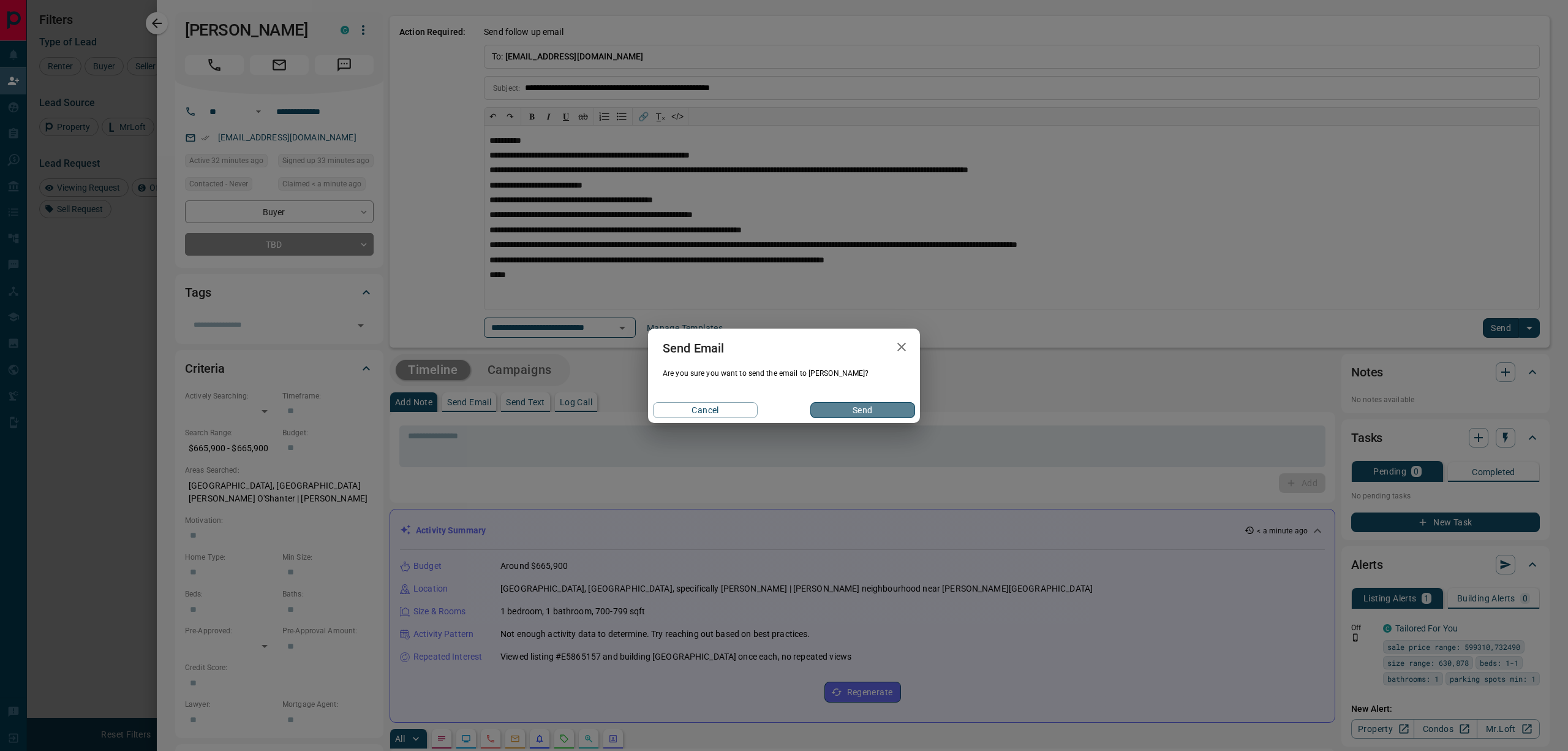
click at [853, 409] on button "Send" at bounding box center [862, 410] width 105 height 16
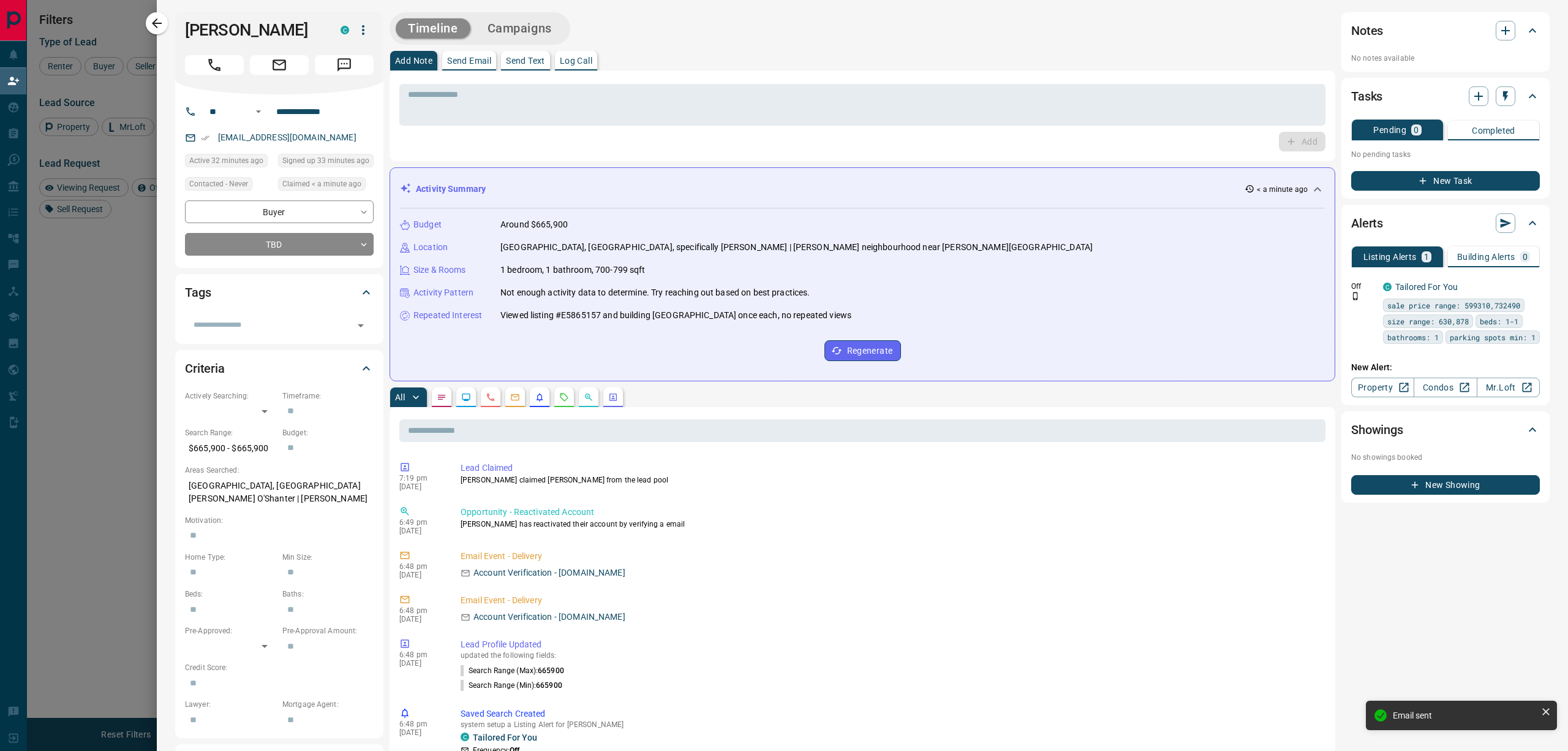
click at [158, 25] on icon "button" at bounding box center [157, 23] width 15 height 15
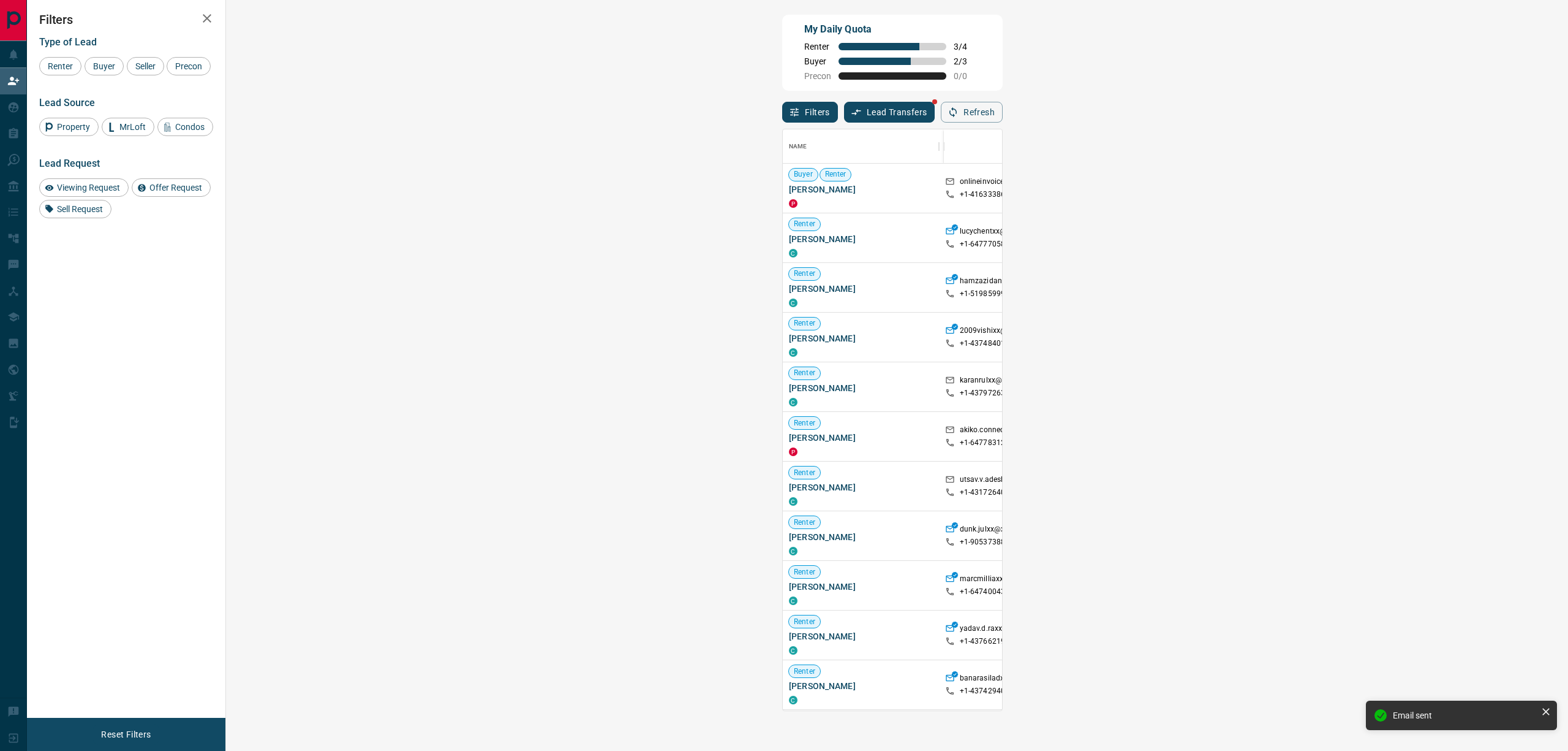
scroll to position [567, 1302]
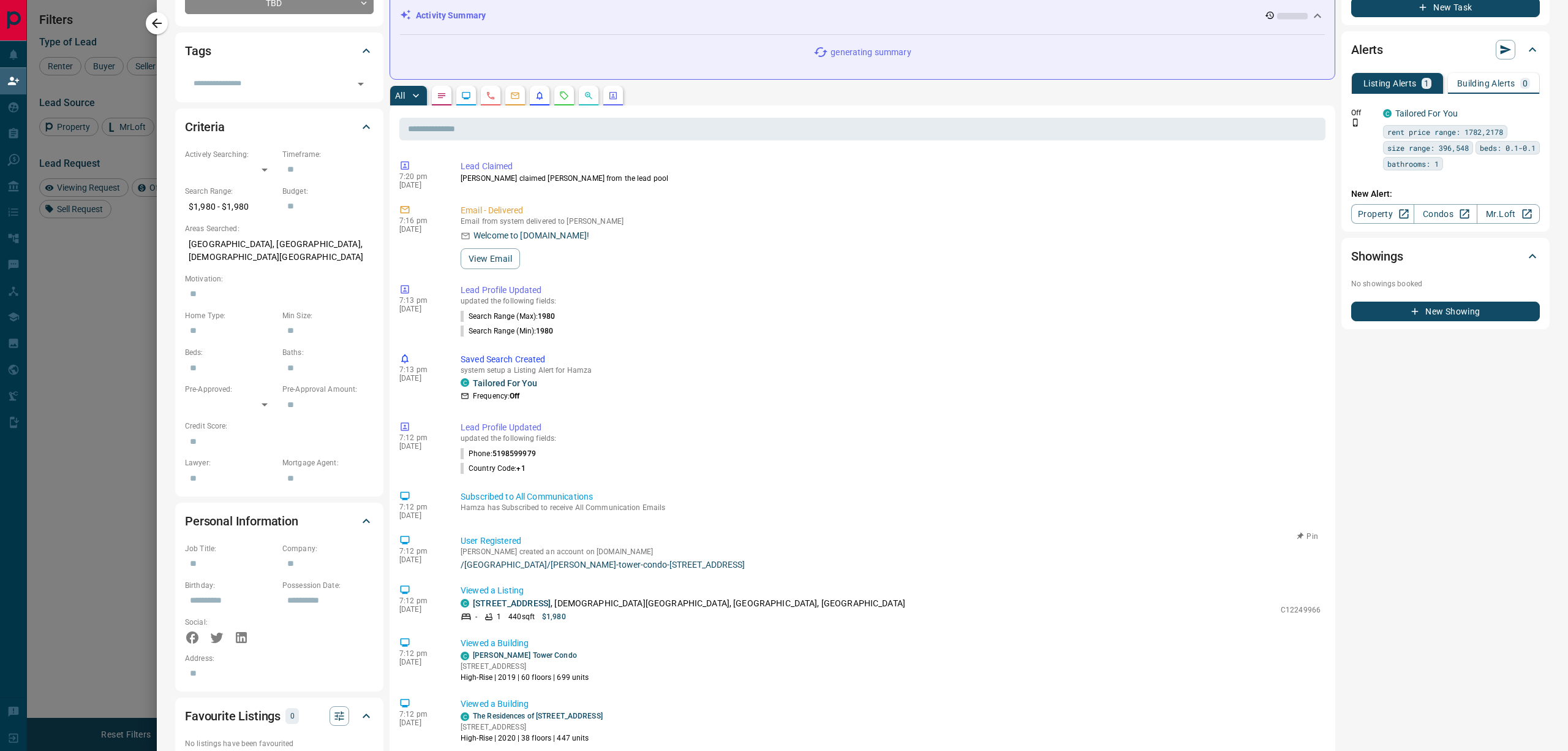
scroll to position [0, 0]
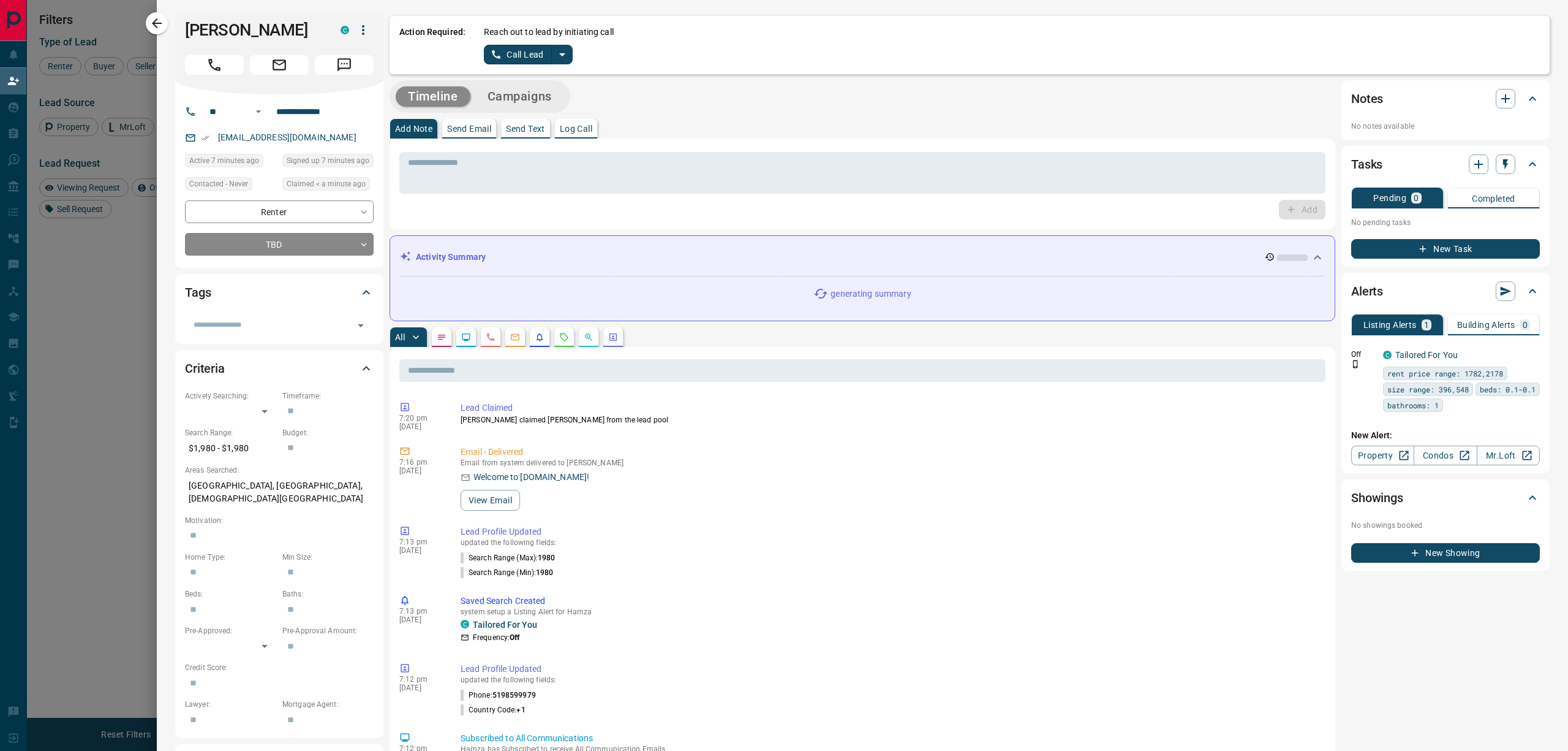
click at [567, 51] on icon "split button" at bounding box center [562, 55] width 15 height 15
click at [549, 94] on li "Log Manual Call" at bounding box center [528, 96] width 75 height 18
click at [519, 47] on button "Log Manual Call" at bounding box center [524, 54] width 81 height 20
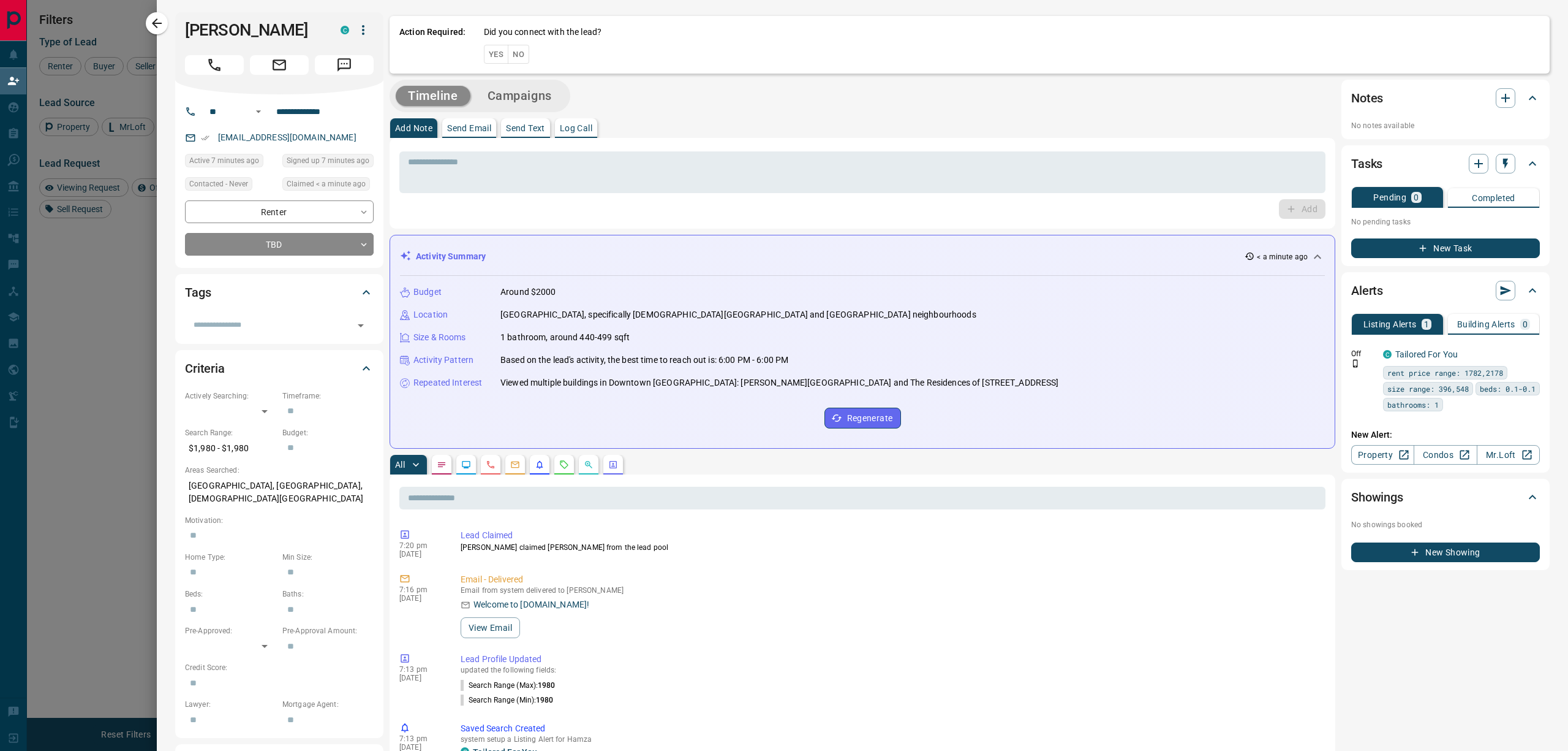
click at [527, 57] on button "No" at bounding box center [518, 53] width 21 height 19
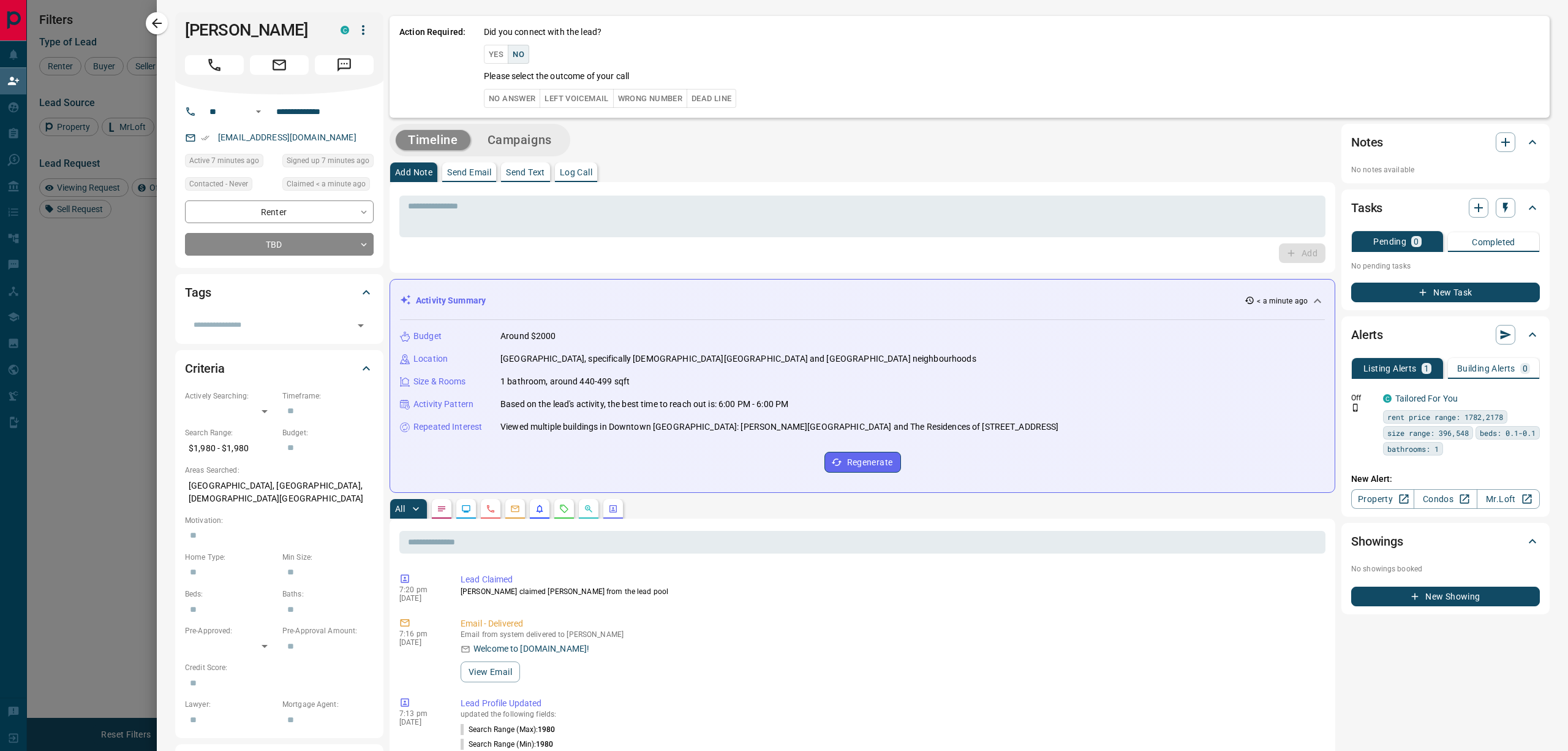
click at [531, 99] on button "No Answer" at bounding box center [512, 98] width 56 height 19
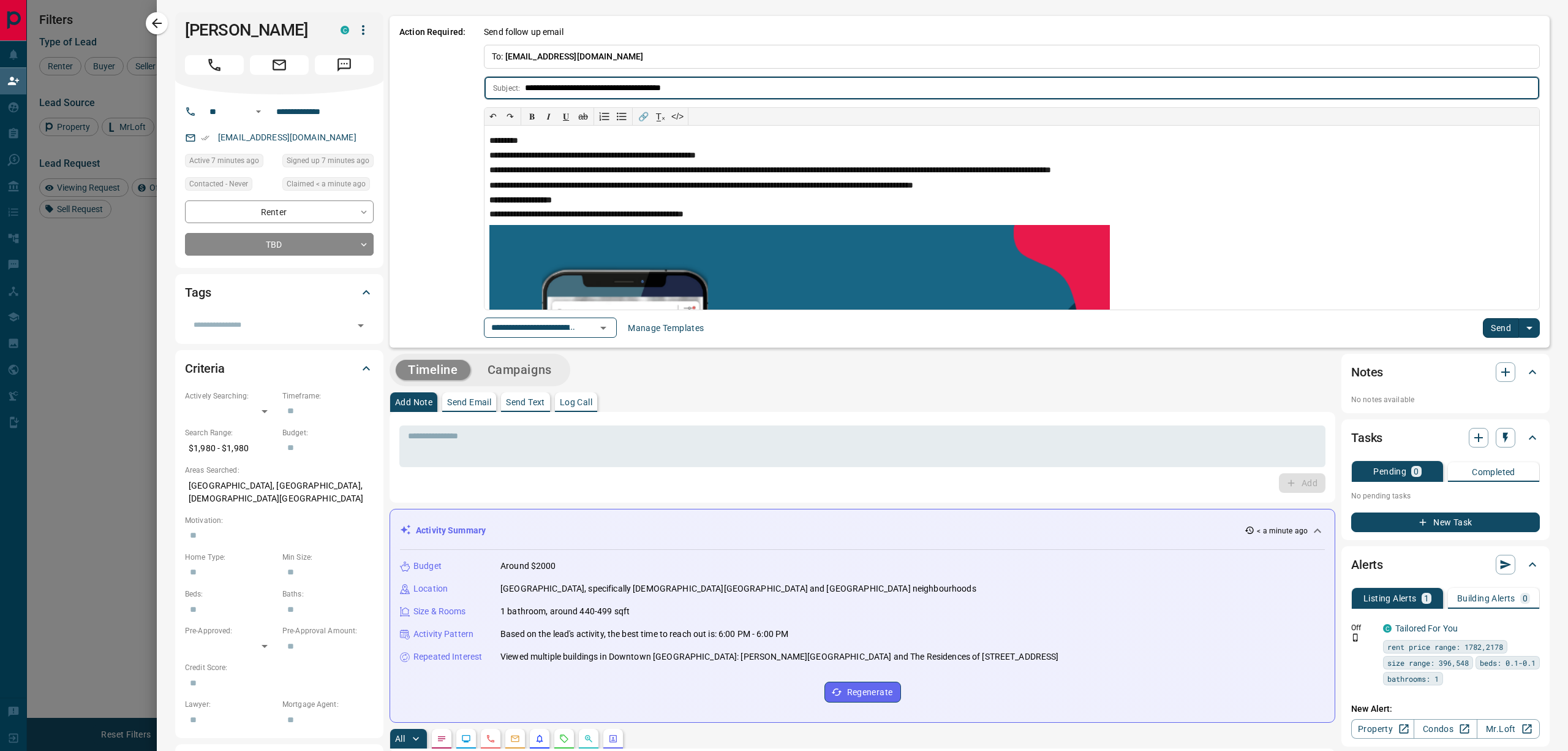
click at [610, 334] on icon "Open" at bounding box center [604, 328] width 15 height 15
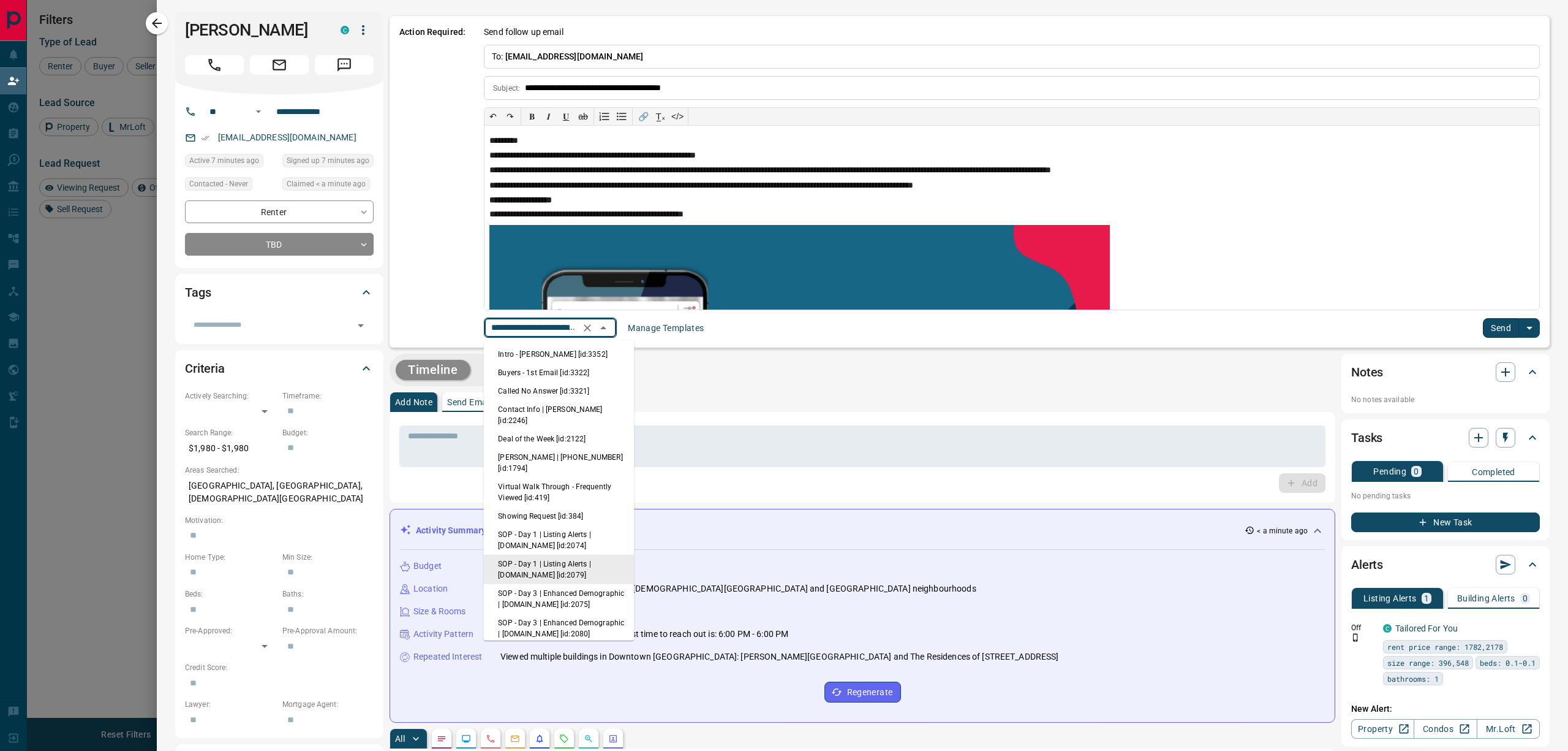
scroll to position [0, 89]
click at [593, 350] on li "Intro - [PERSON_NAME] [id:3352]" at bounding box center [559, 354] width 151 height 18
type input "**********"
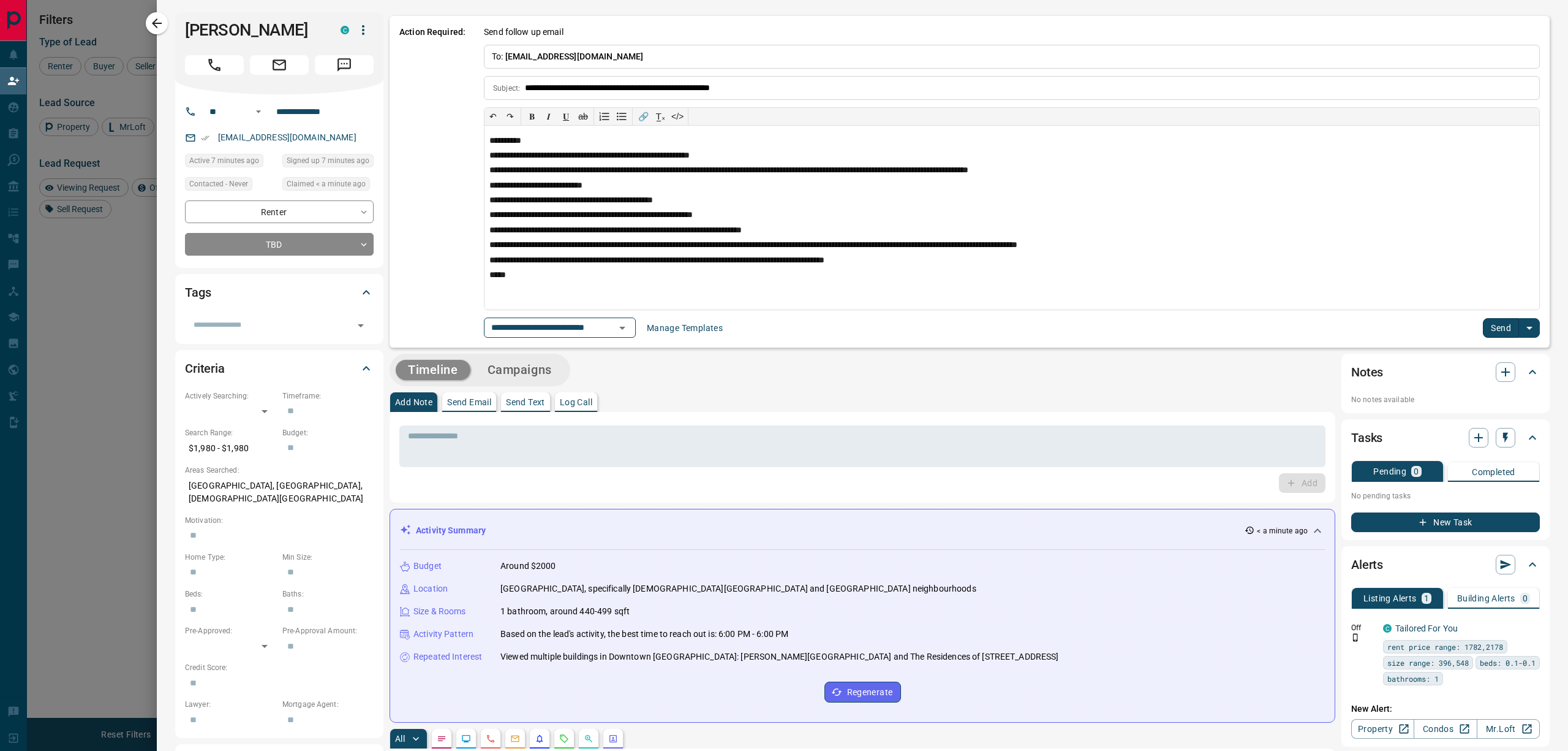
scroll to position [0, 0]
click at [1483, 326] on button "Send" at bounding box center [1501, 328] width 36 height 20
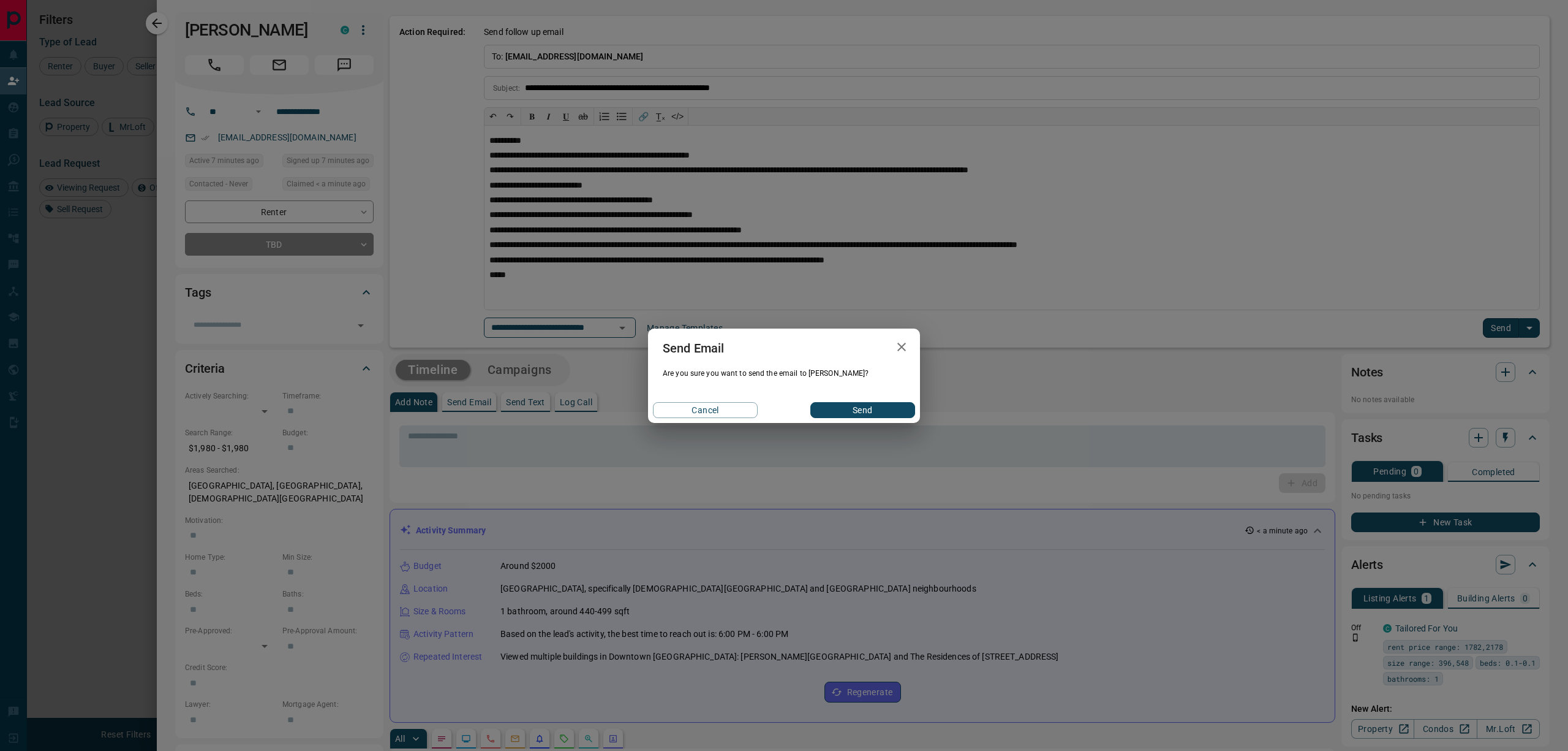
click at [866, 405] on button "Send" at bounding box center [862, 410] width 105 height 16
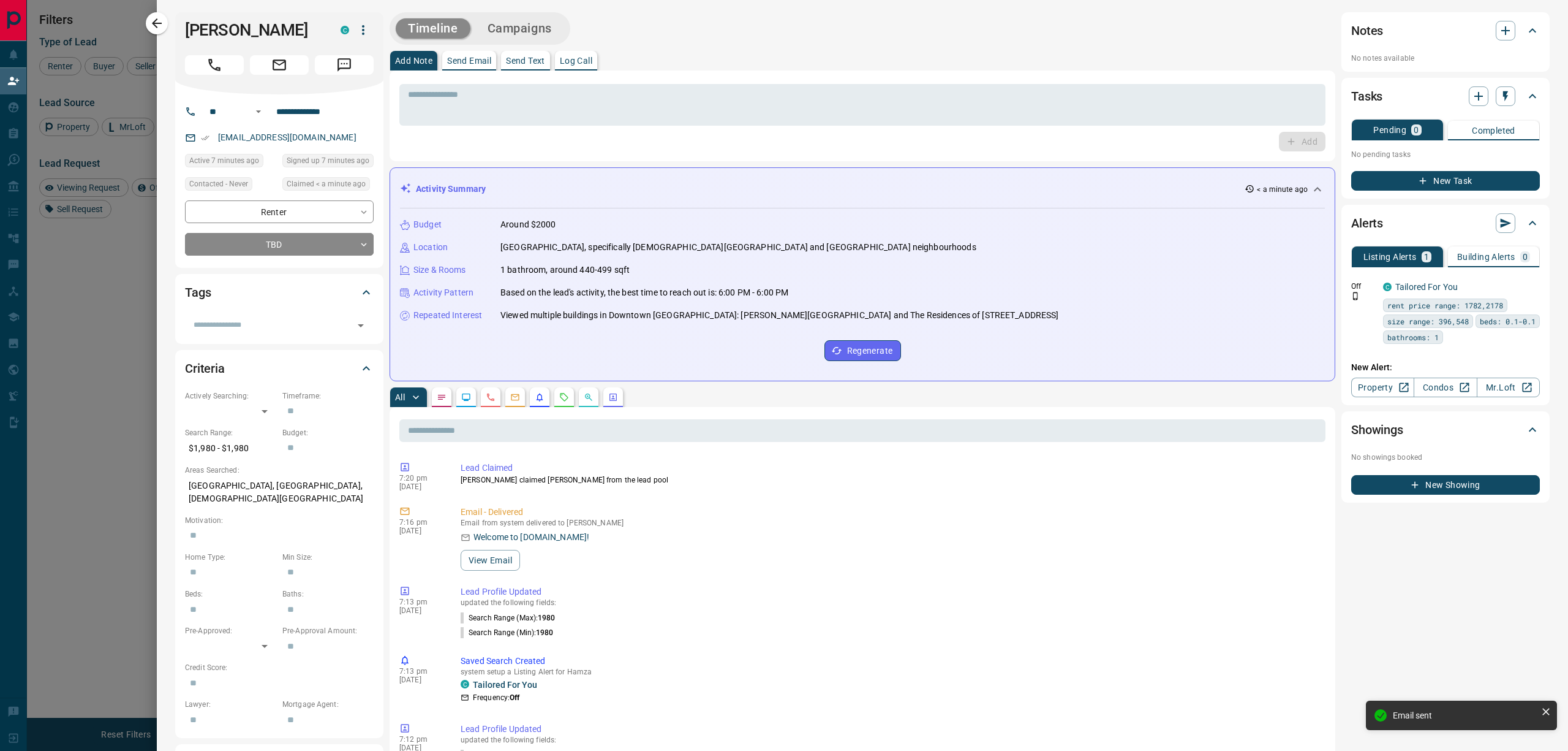
click at [163, 28] on icon "button" at bounding box center [157, 23] width 15 height 15
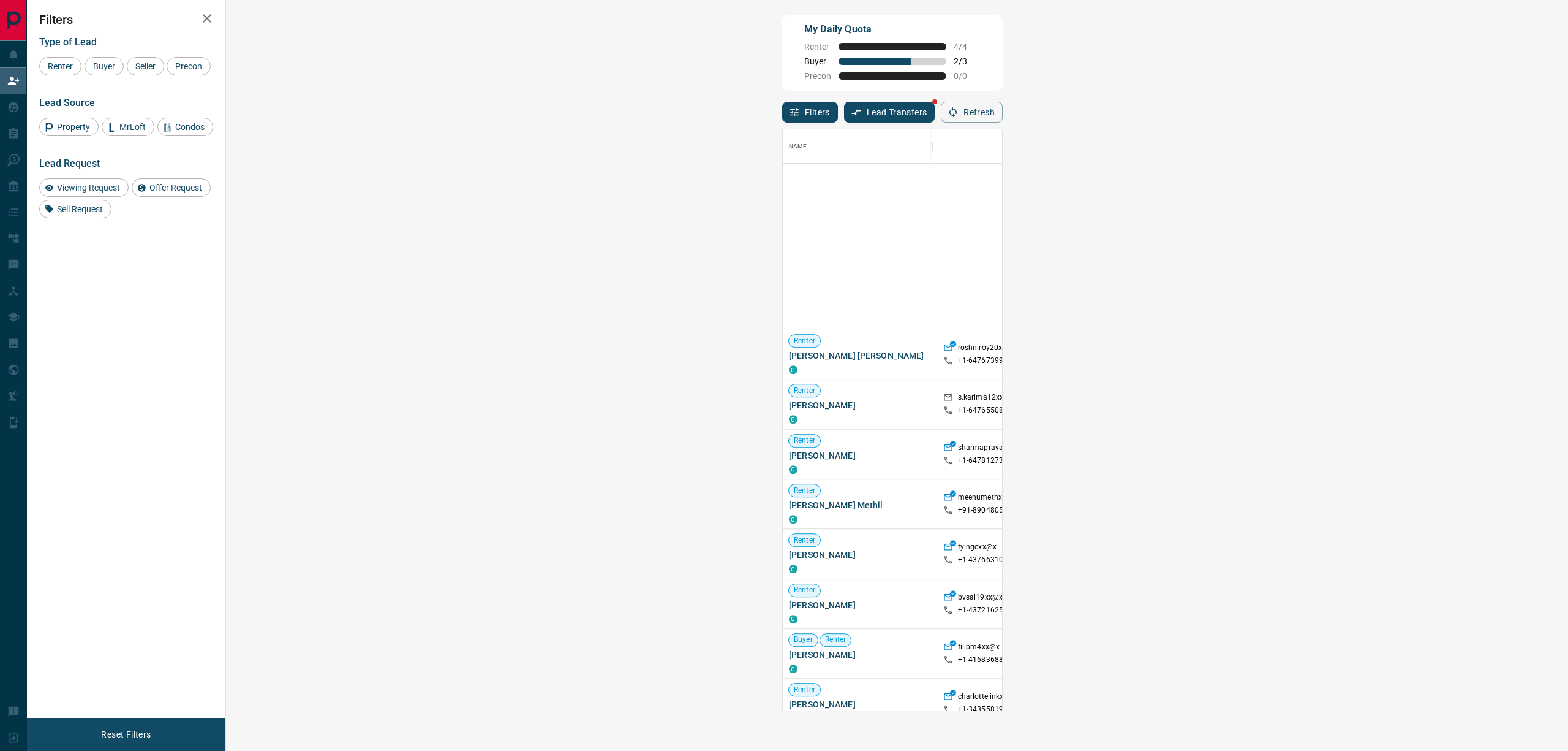
scroll to position [1198, 0]
